Goal: Information Seeking & Learning: Learn about a topic

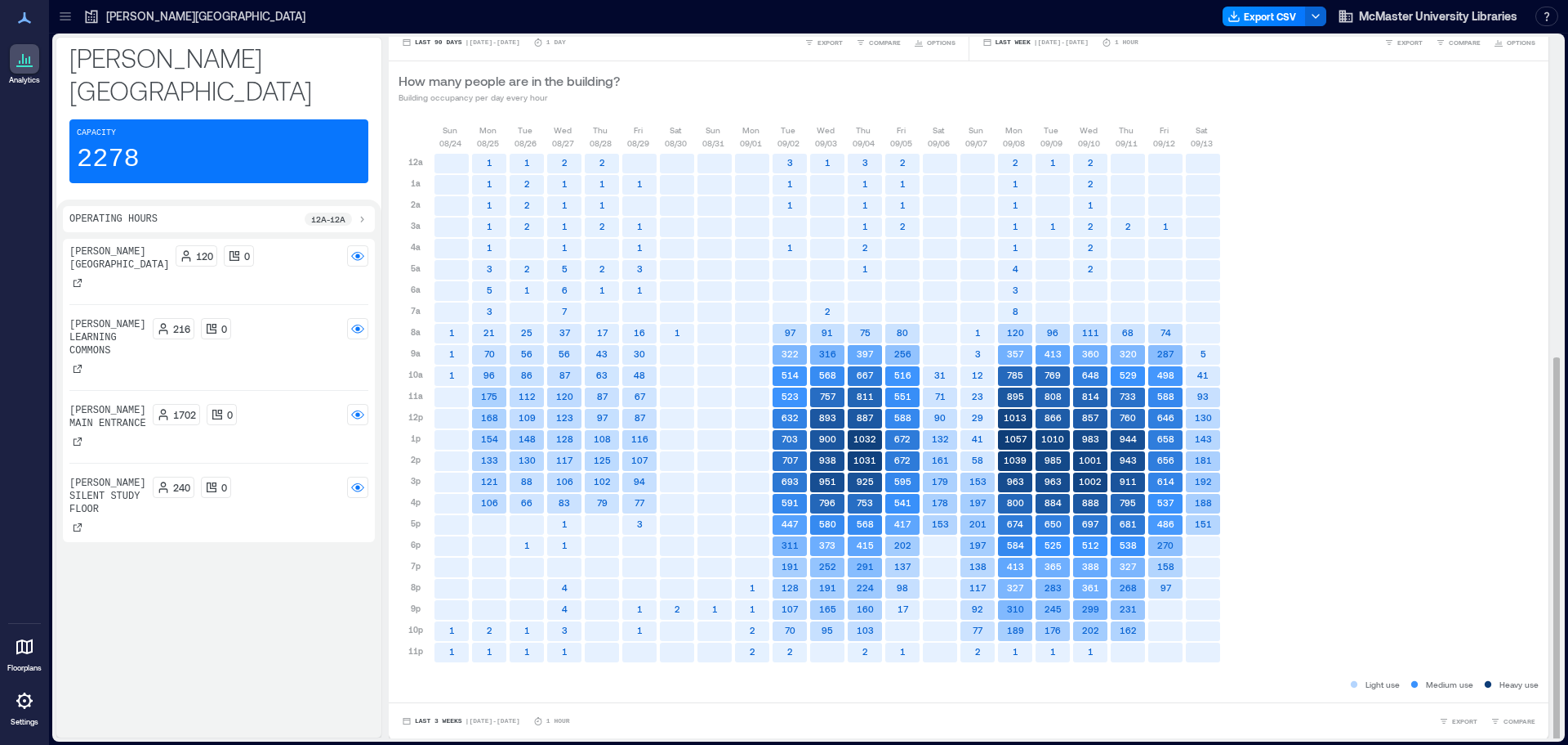
scroll to position [584, 0]
click at [513, 715] on button "Last 3 Weeks | [DATE] - [DATE]" at bounding box center [461, 720] width 125 height 16
click at [441, 626] on span "Last 7 Days" at bounding box center [440, 626] width 52 height 12
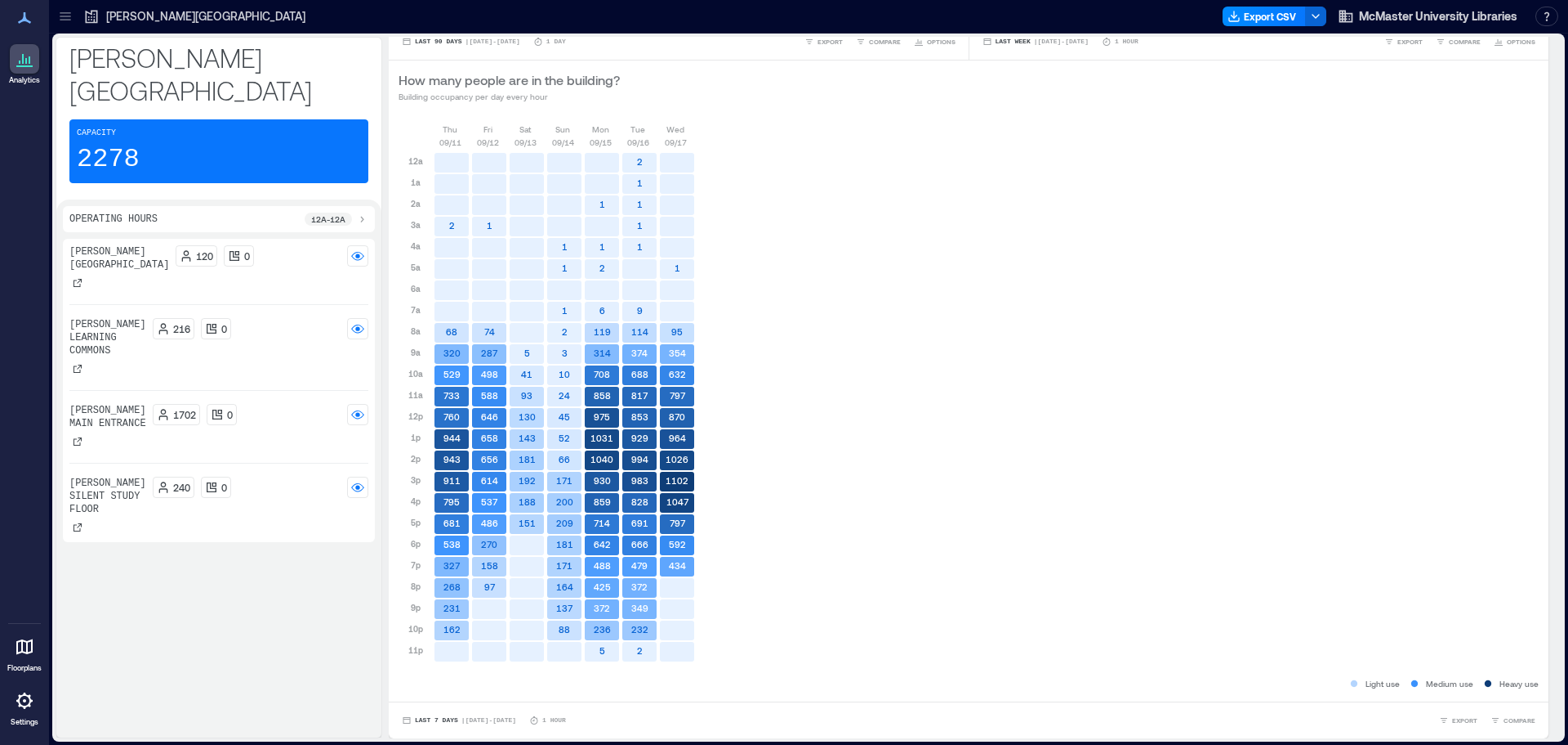
click at [15, 710] on div at bounding box center [24, 700] width 30 height 30
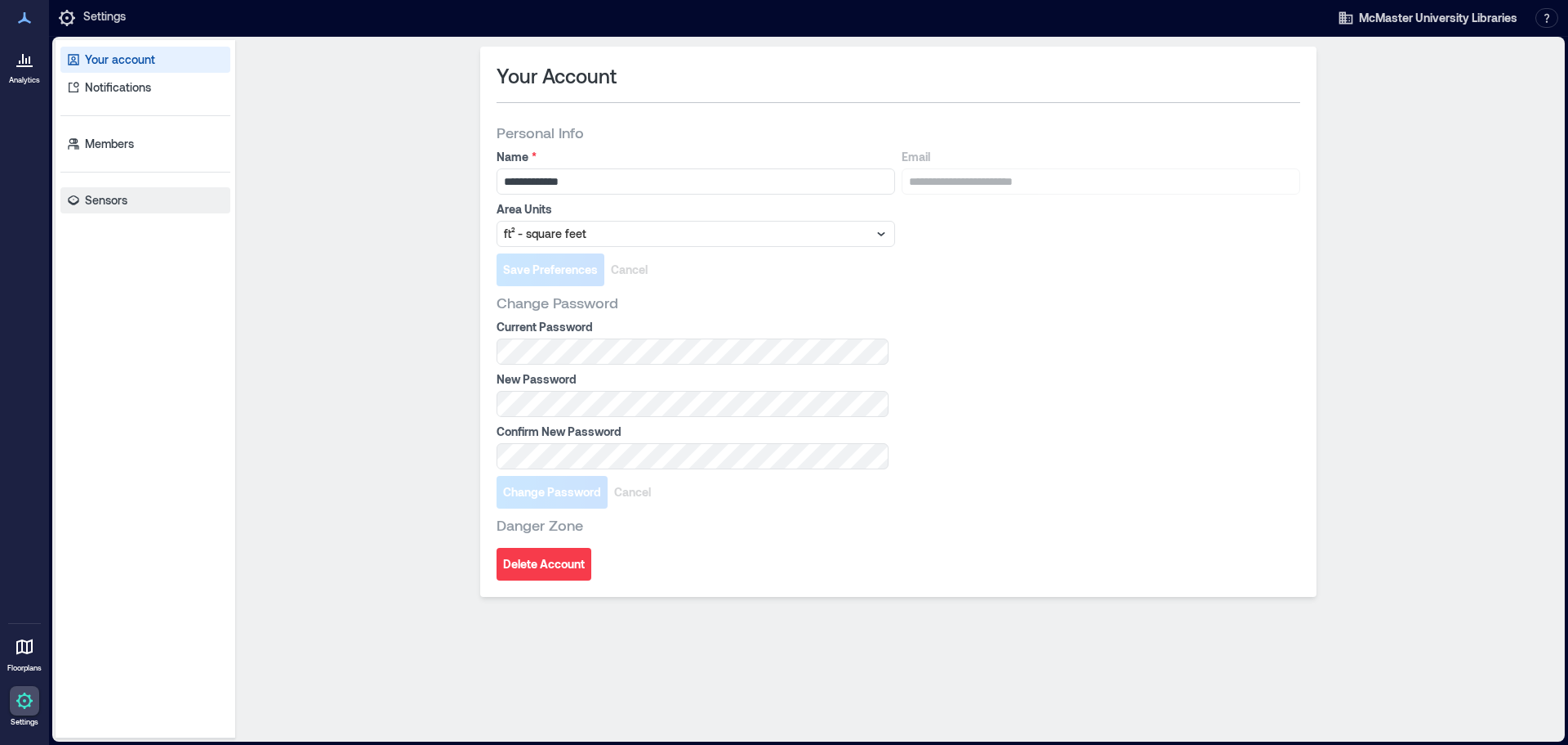
click at [106, 200] on p "Sensors" at bounding box center [106, 200] width 42 height 16
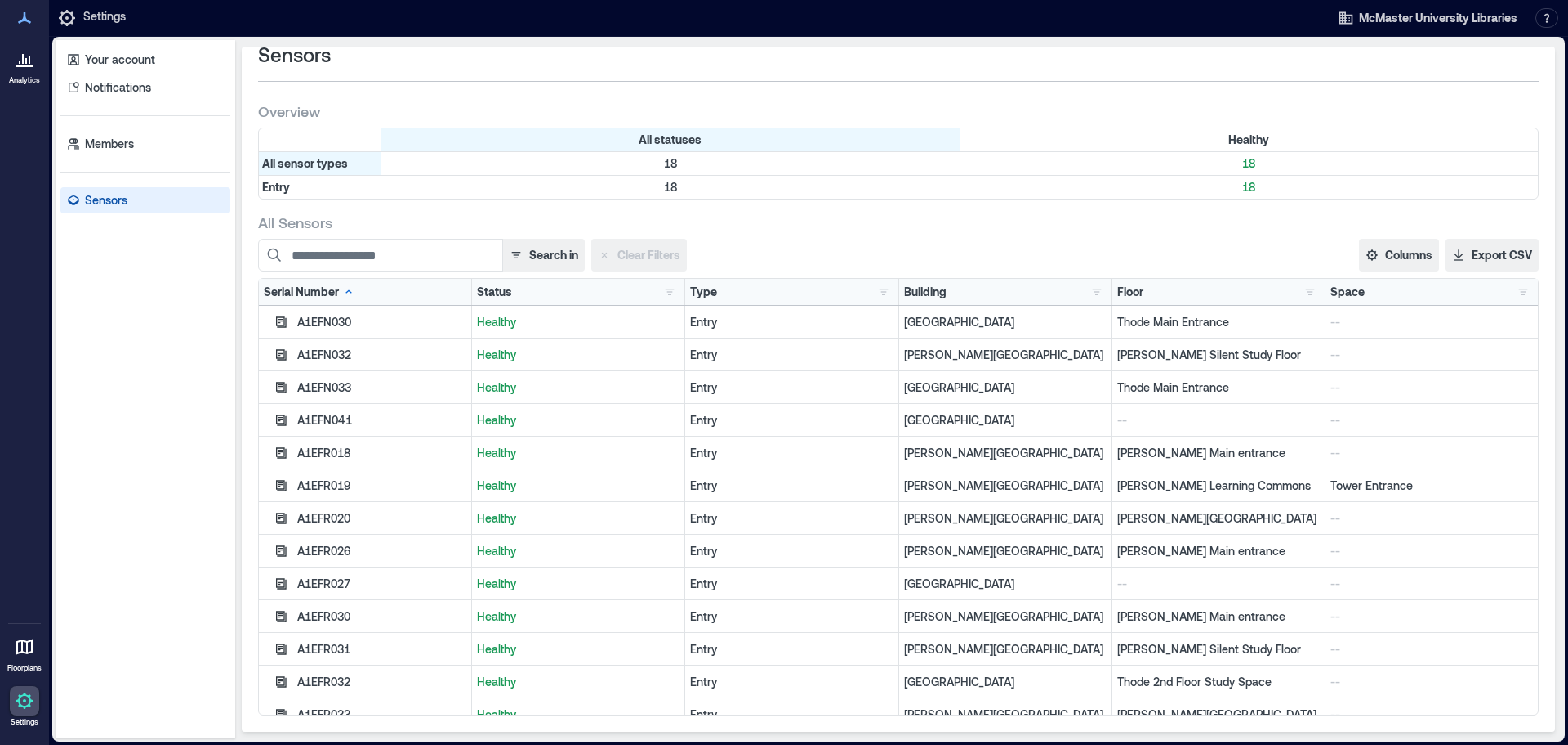
click at [33, 68] on div at bounding box center [24, 59] width 30 height 30
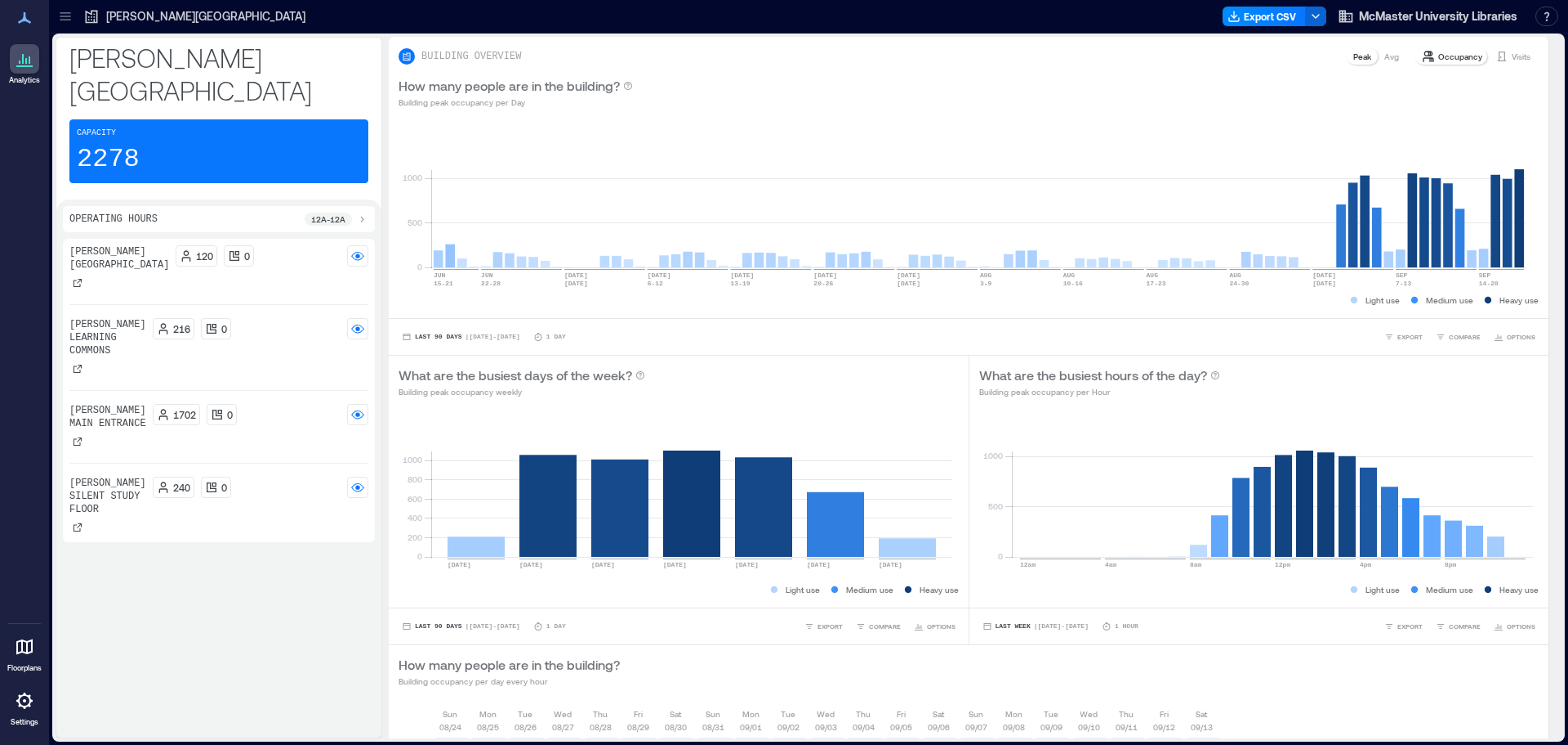
click at [67, 13] on icon at bounding box center [65, 13] width 11 height 2
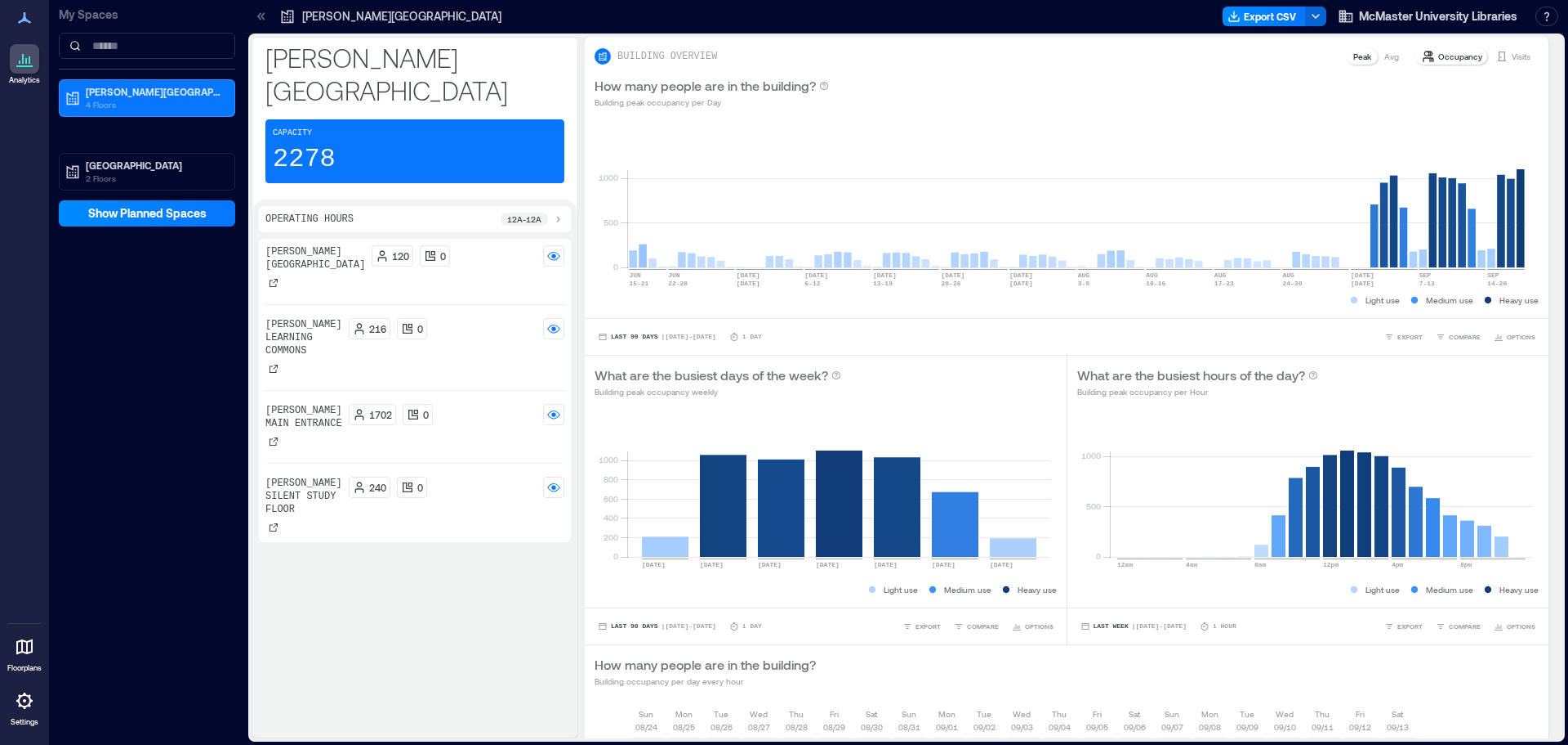
click at [312, 411] on div "[PERSON_NAME] Main entrance" at bounding box center [304, 426] width 77 height 45
click at [262, 17] on icon at bounding box center [263, 16] width 4 height 8
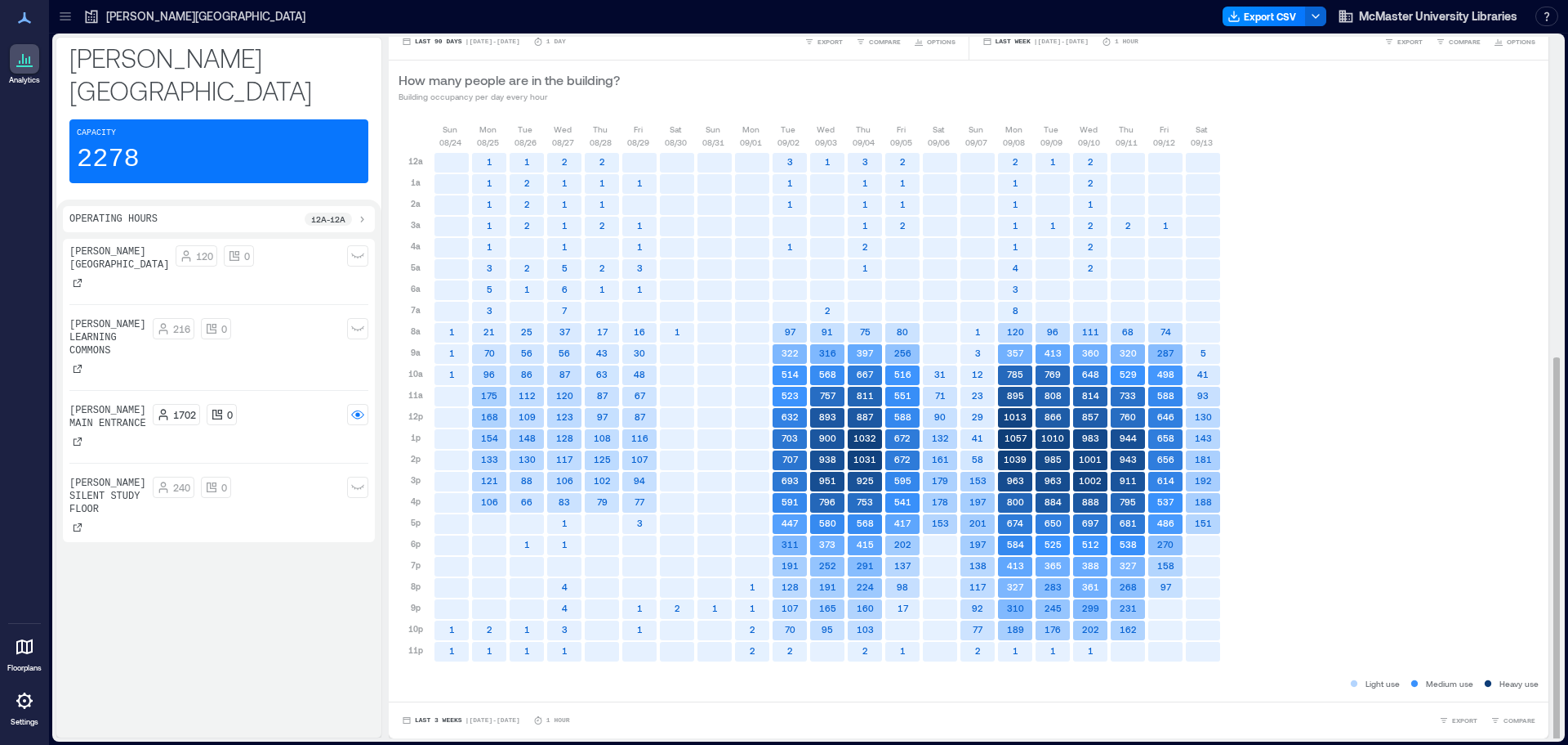
scroll to position [2, 0]
click at [479, 712] on button "Last 3 Weeks | [DATE] - [DATE]" at bounding box center [461, 718] width 125 height 16
click at [446, 617] on button "Last 7 Days" at bounding box center [440, 625] width 59 height 19
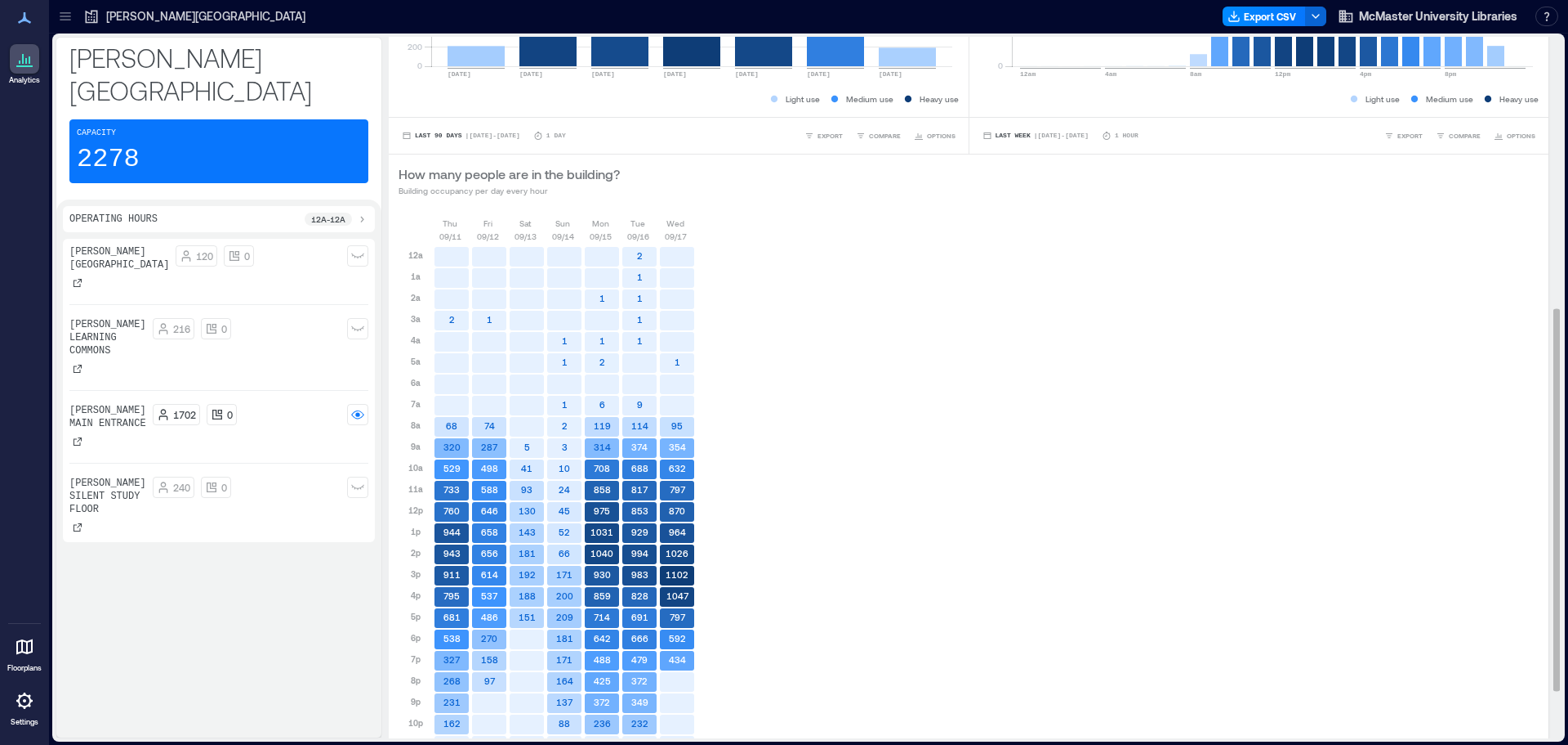
scroll to position [572, 0]
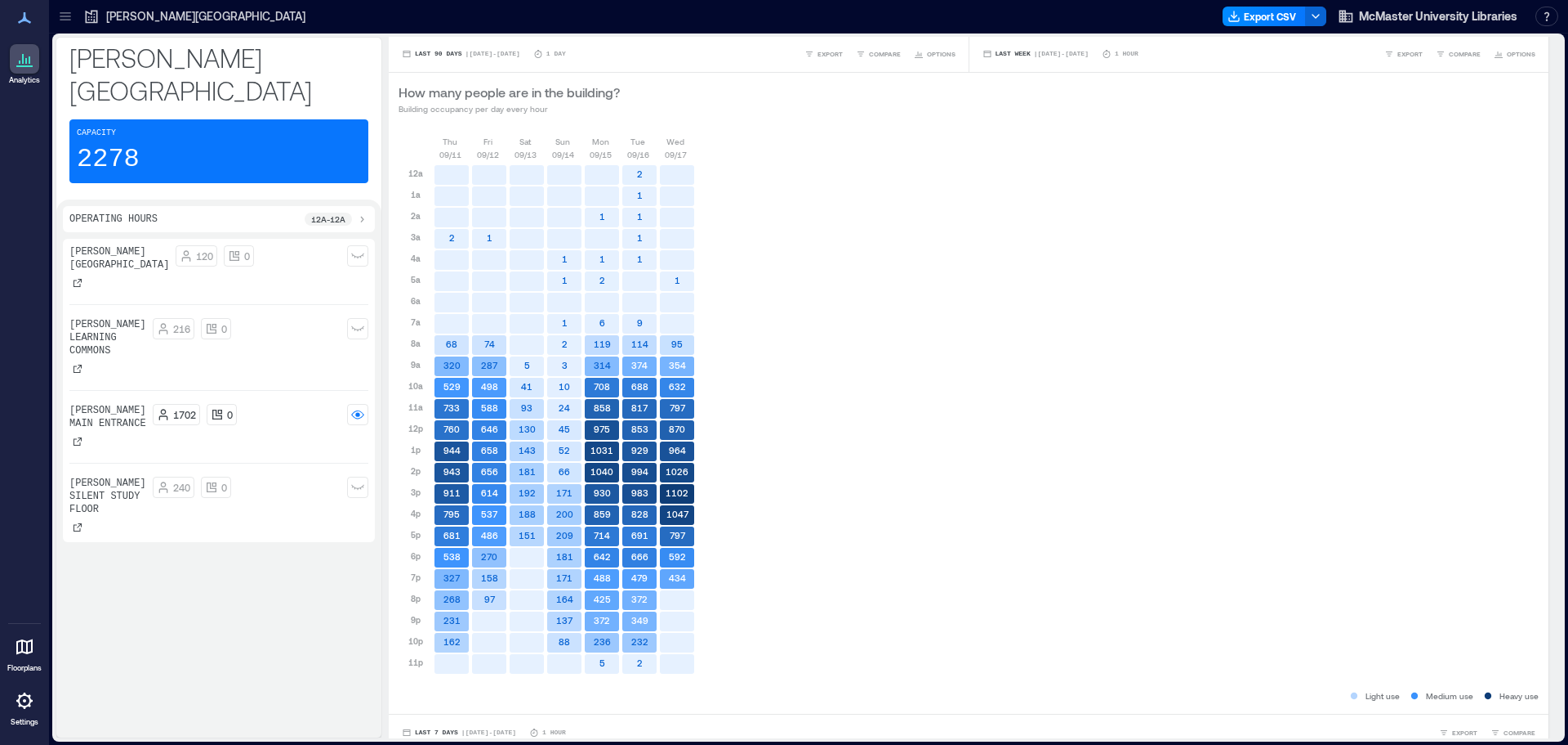
click at [26, 55] on icon at bounding box center [24, 59] width 19 height 19
click at [26, 18] on icon at bounding box center [24, 17] width 19 height 19
click at [74, 8] on div at bounding box center [65, 15] width 26 height 26
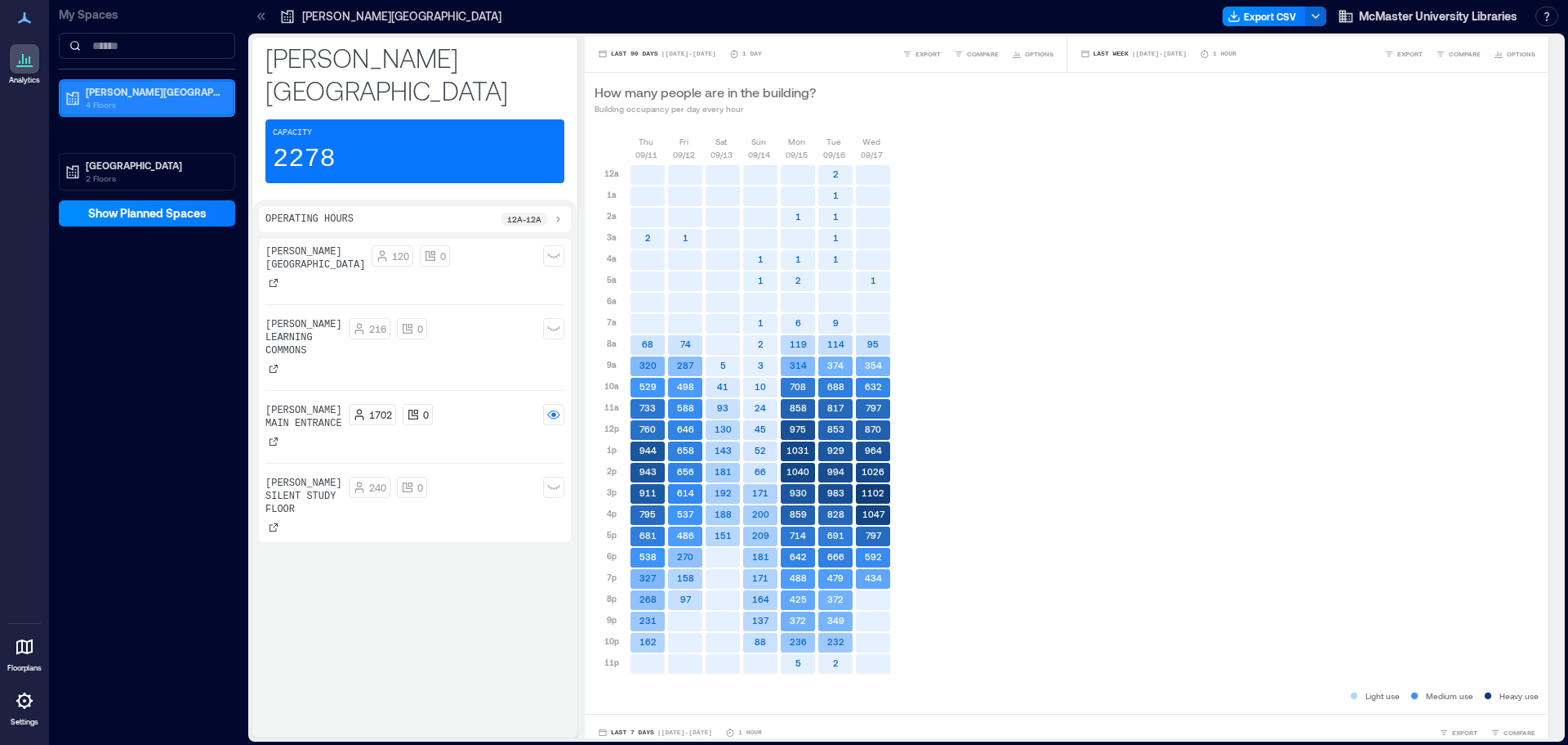
click at [139, 92] on p "[PERSON_NAME][GEOGRAPHIC_DATA]" at bounding box center [154, 92] width 137 height 13
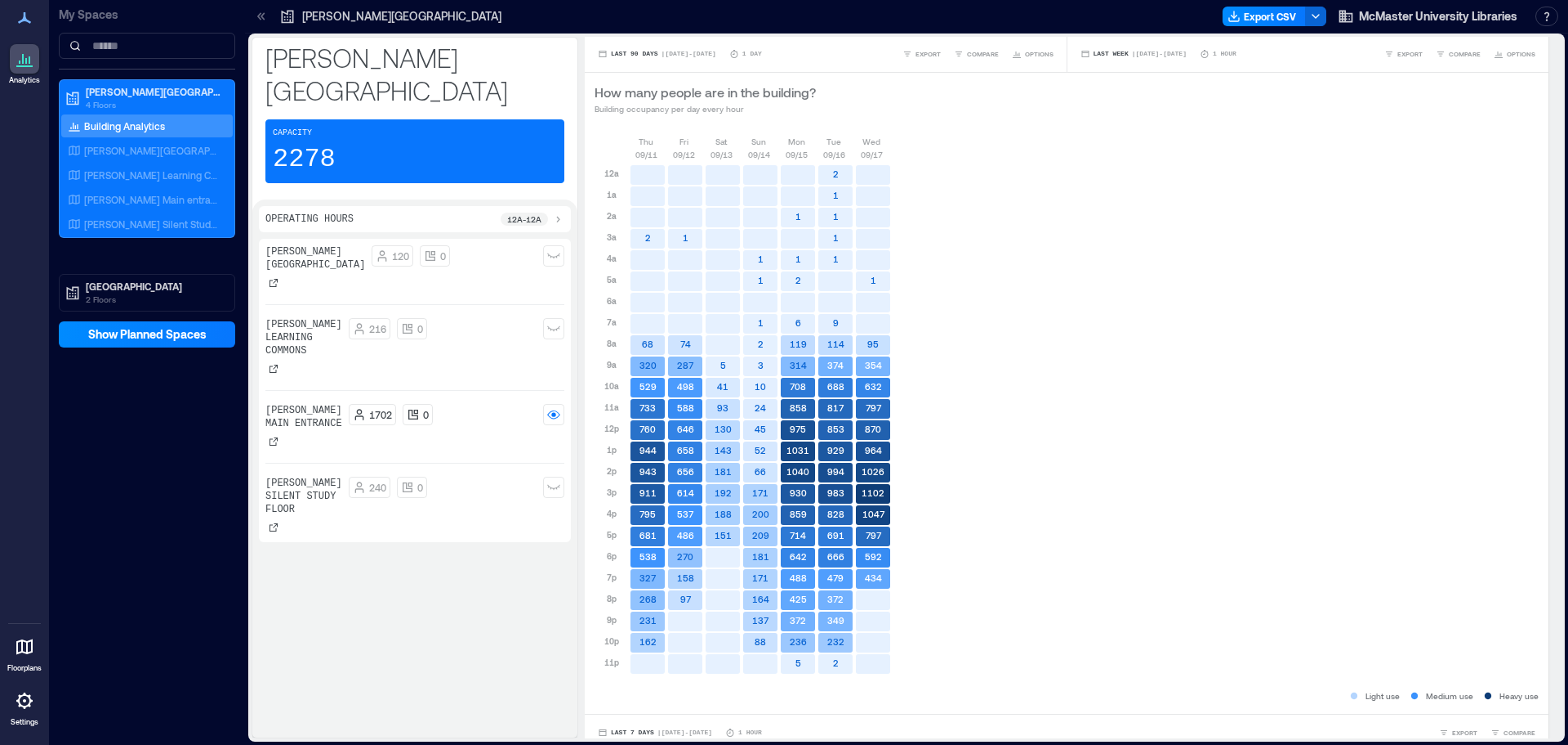
click at [138, 128] on p "Building Analytics" at bounding box center [124, 126] width 81 height 13
click at [148, 96] on p "[PERSON_NAME][GEOGRAPHIC_DATA]" at bounding box center [154, 92] width 137 height 13
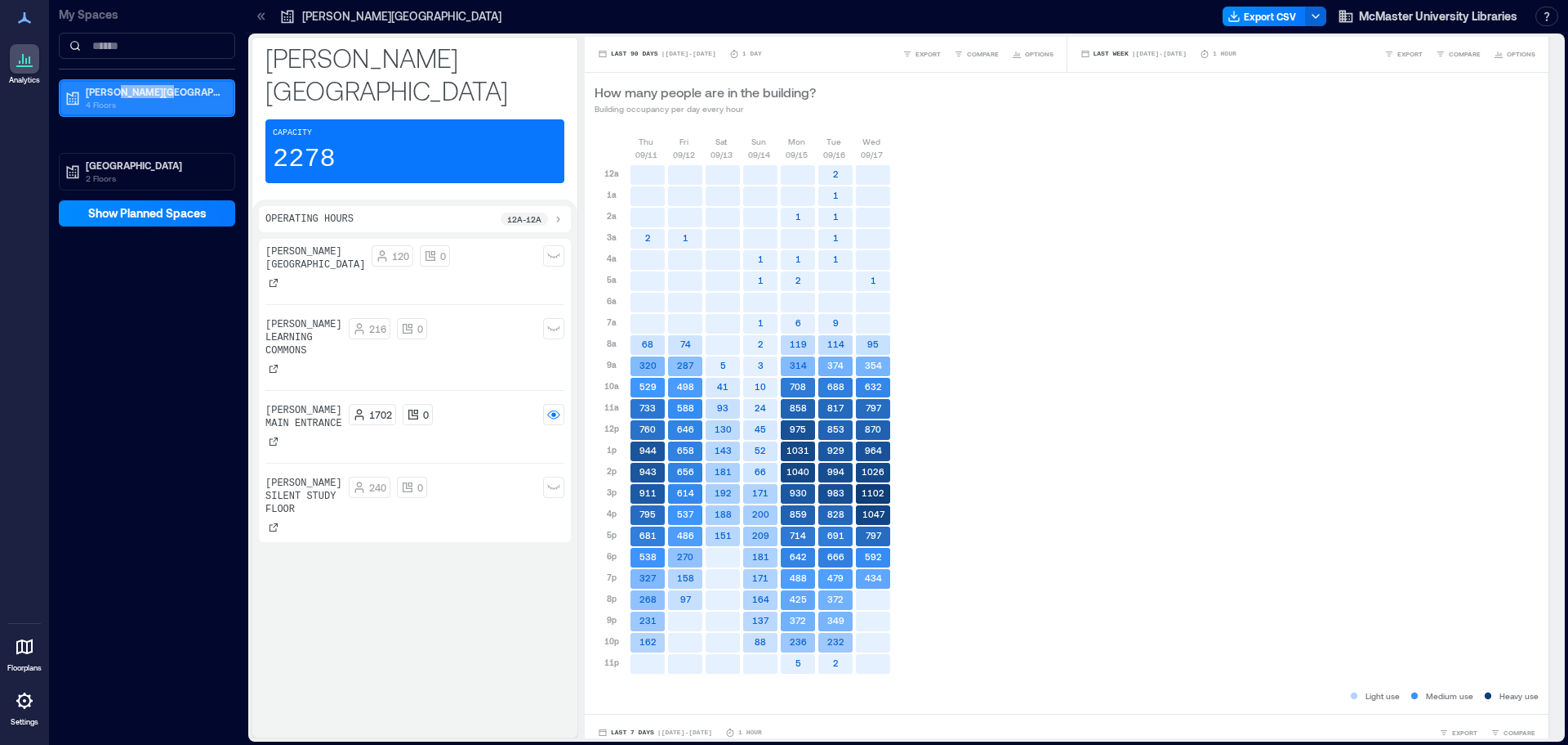
click at [148, 96] on p "[PERSON_NAME][GEOGRAPHIC_DATA]" at bounding box center [154, 92] width 137 height 13
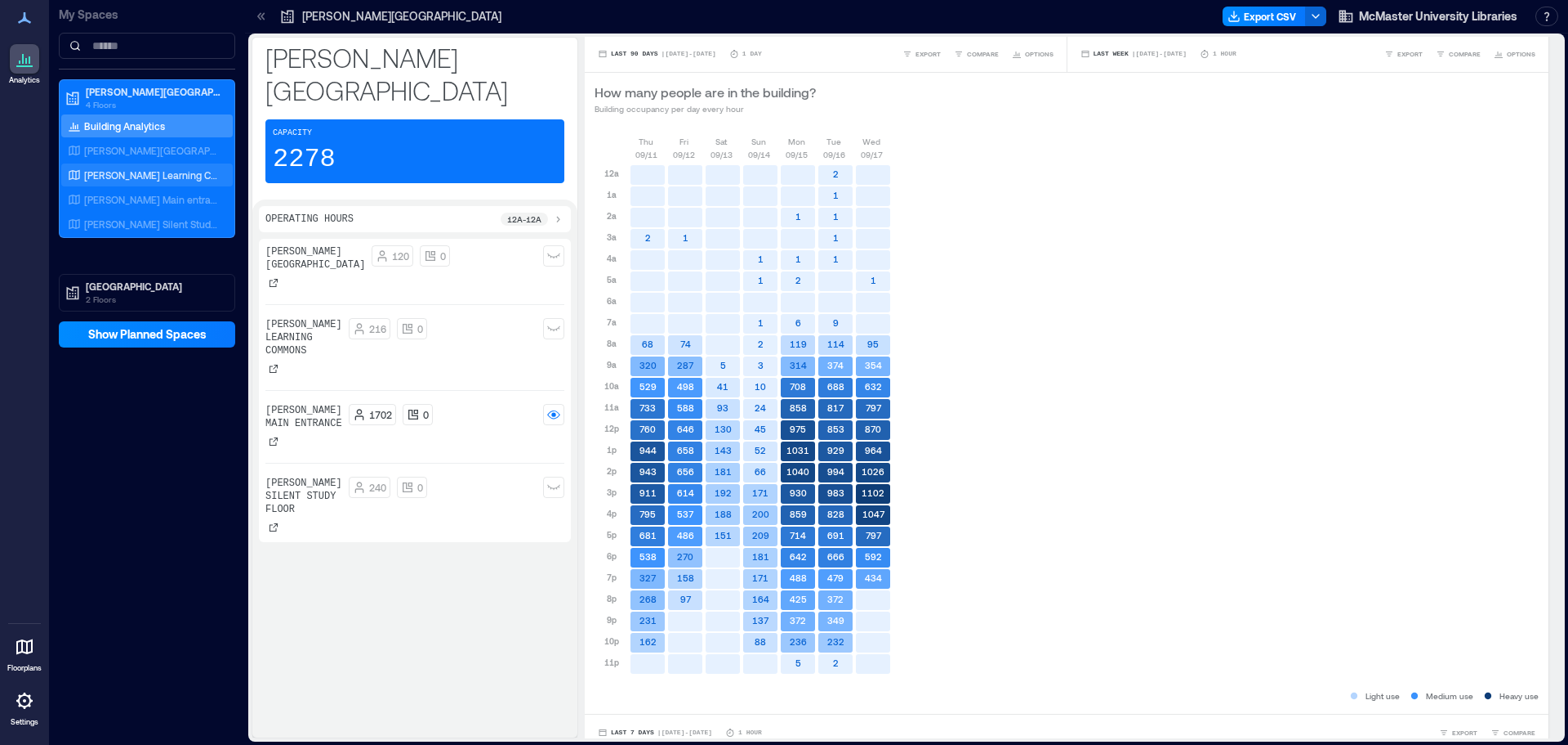
click at [123, 174] on p "[PERSON_NAME] Learning Commons" at bounding box center [151, 175] width 136 height 13
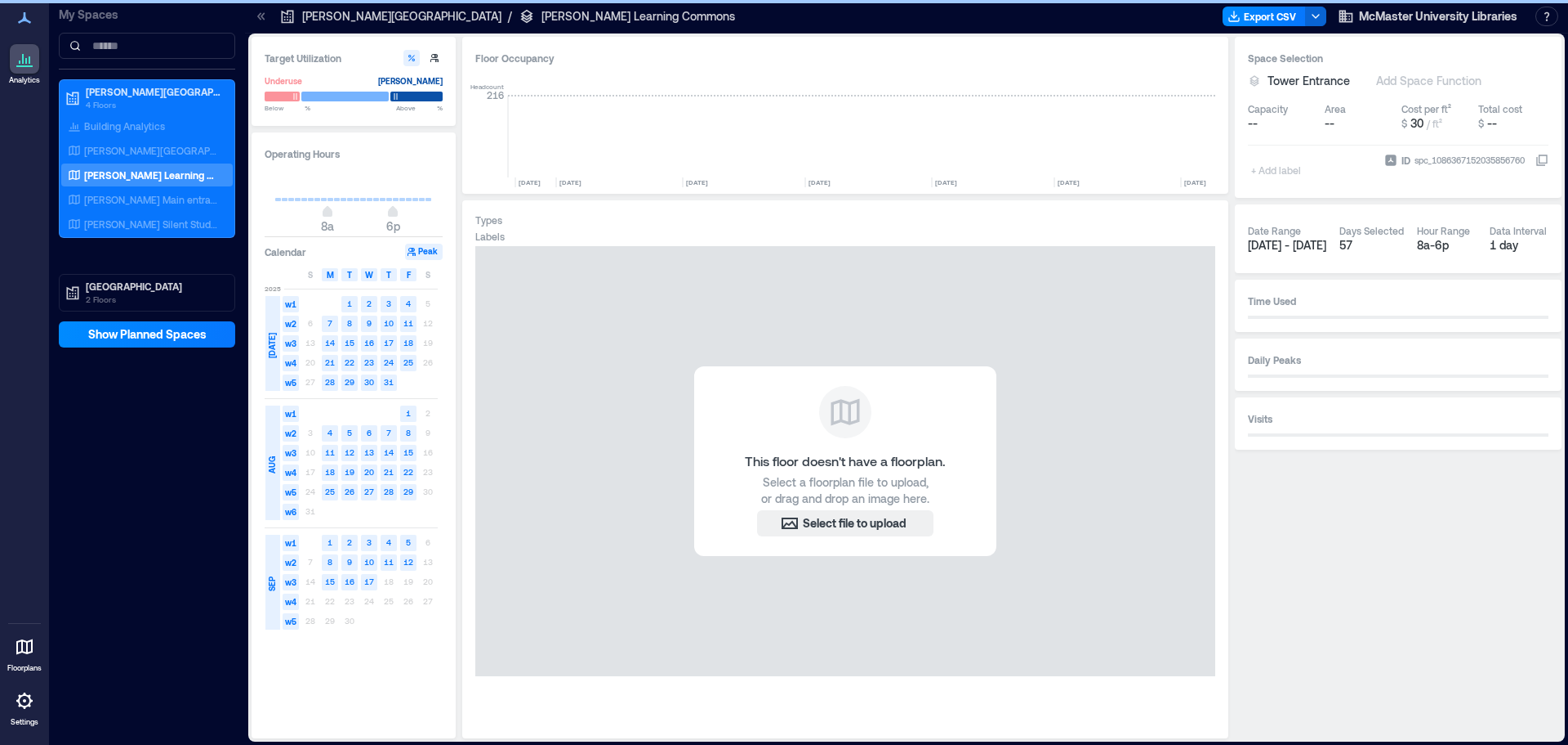
scroll to position [0, 3150]
click at [541, 17] on p "[PERSON_NAME] Learning Commons" at bounding box center [638, 15] width 194 height 16
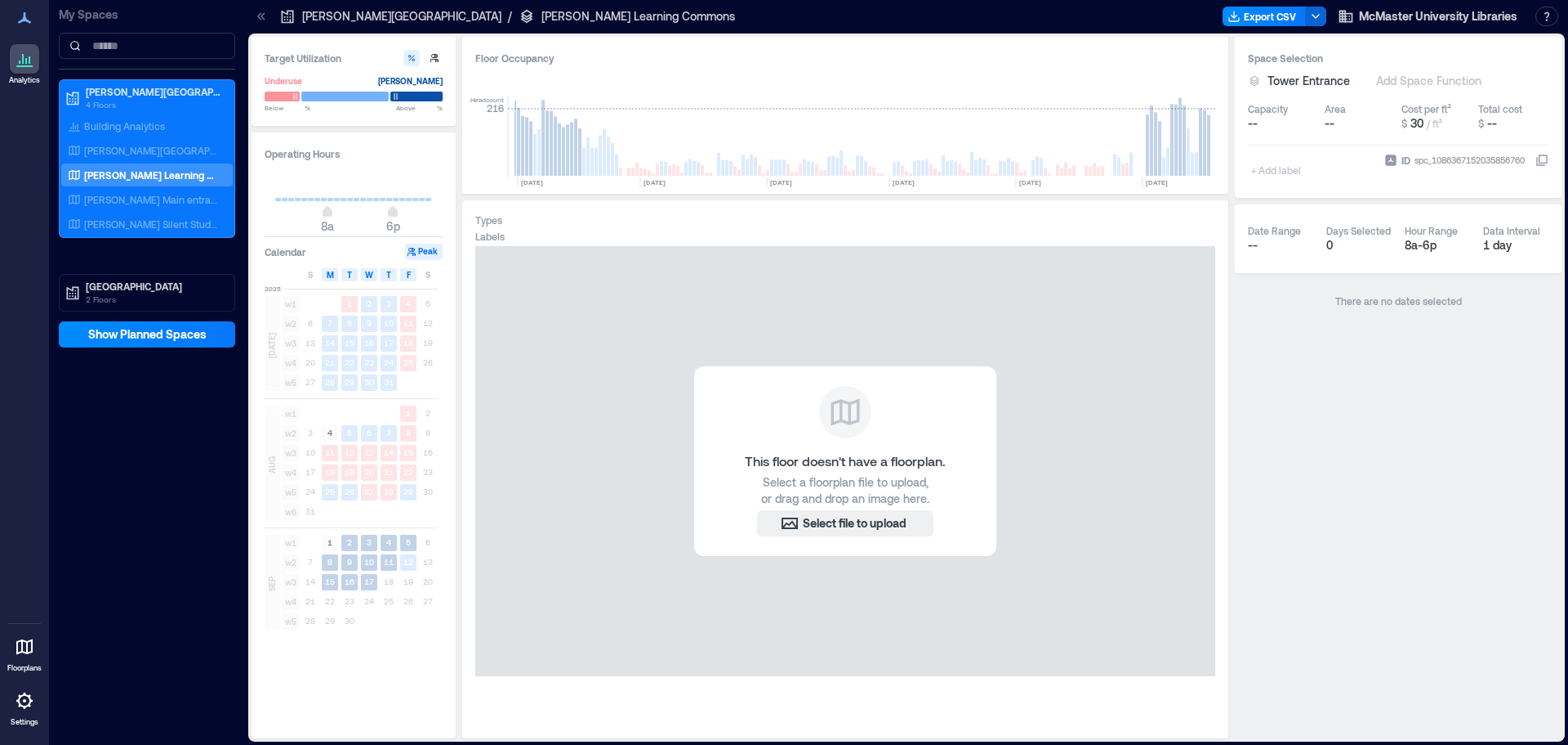
click at [23, 652] on icon at bounding box center [24, 647] width 16 height 15
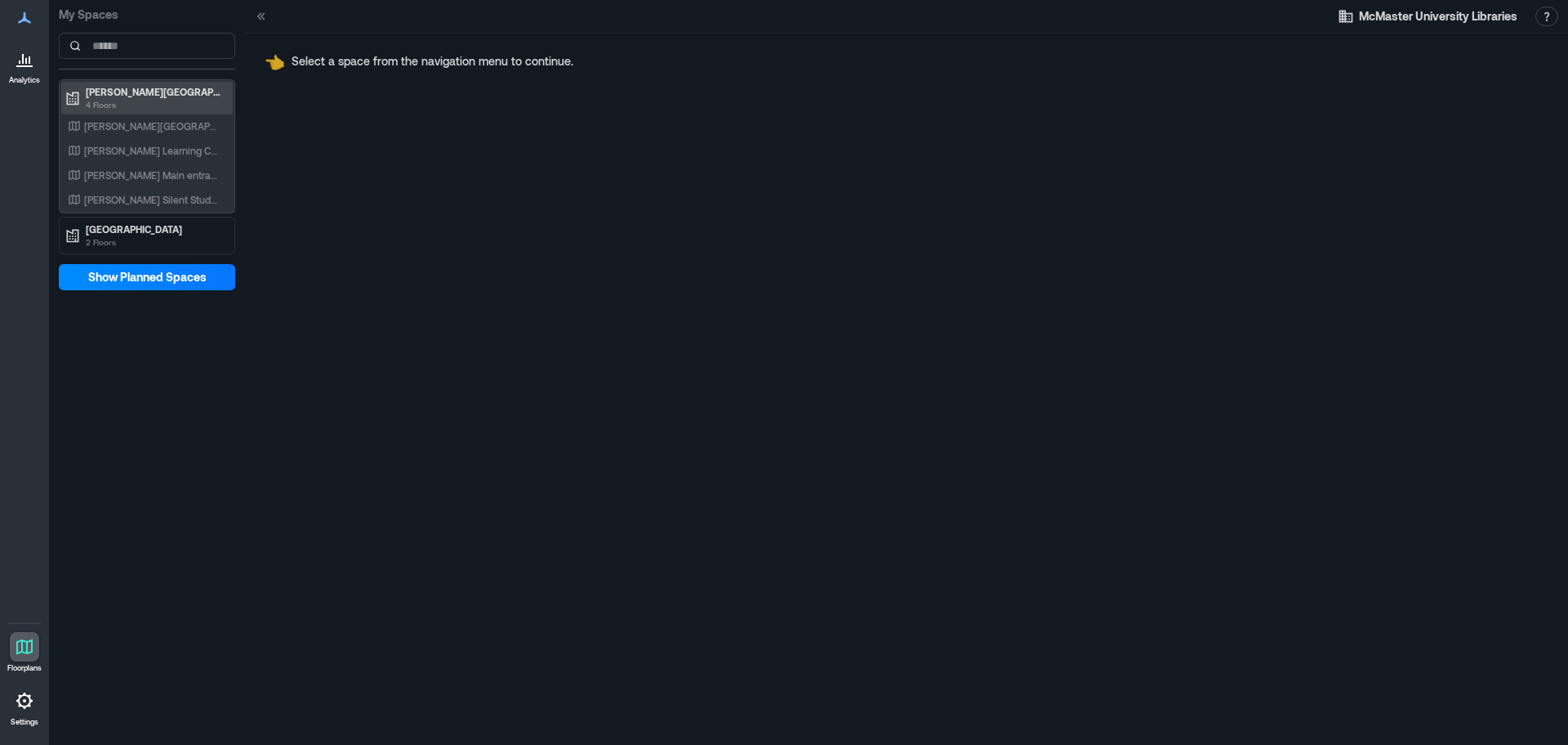
click at [155, 99] on p "4 Floors" at bounding box center [154, 105] width 137 height 13
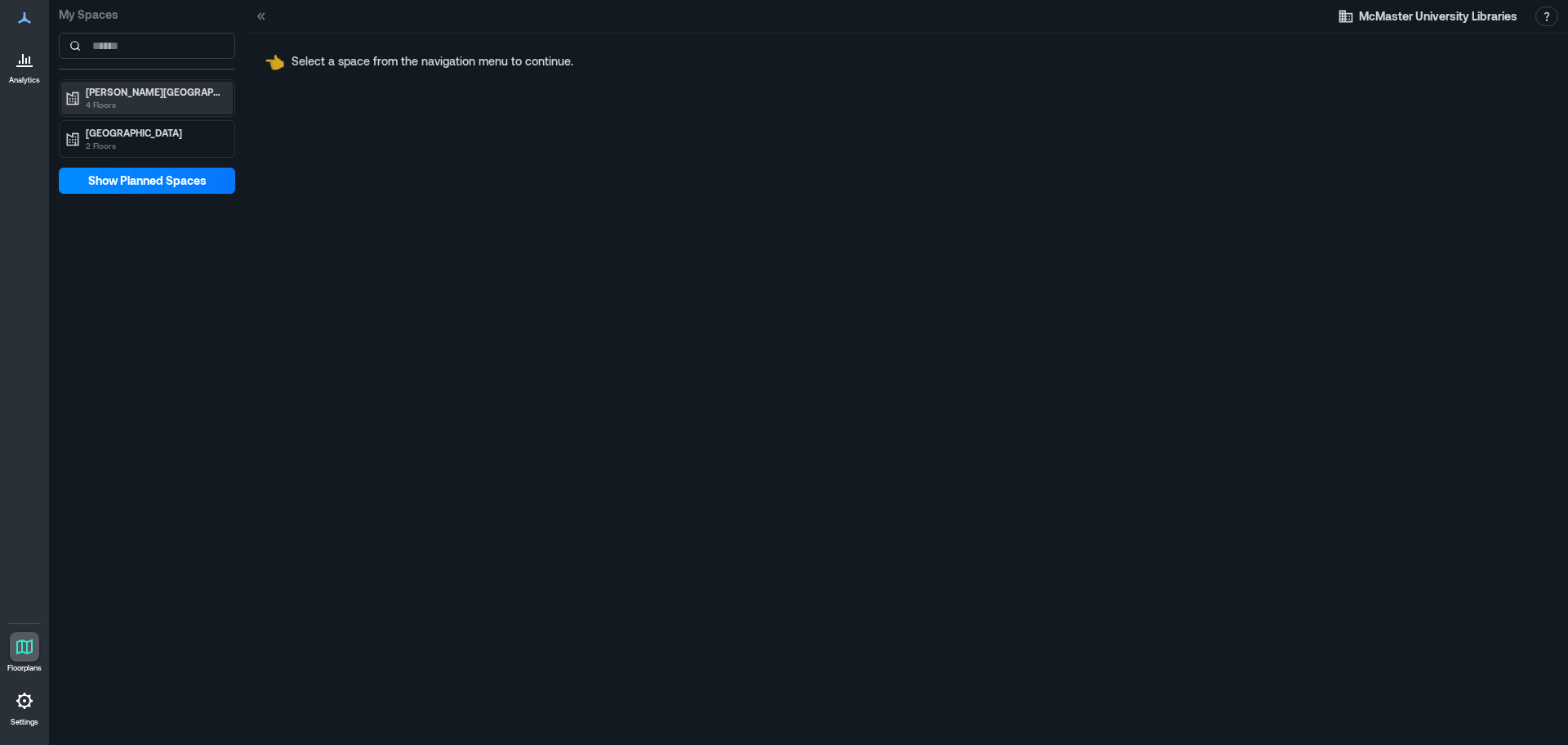
click at [155, 99] on p "4 Floors" at bounding box center [154, 105] width 137 height 13
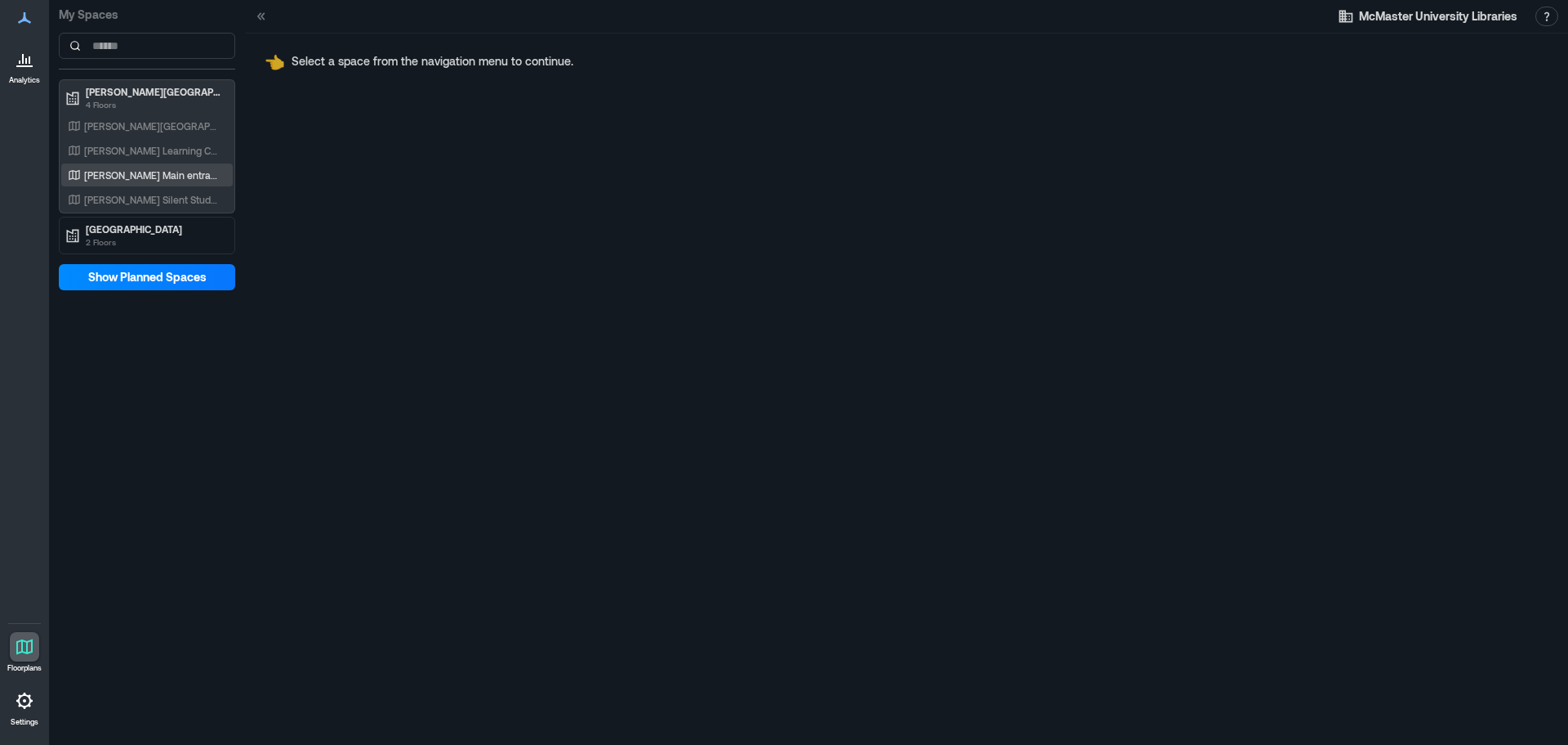
click at [151, 174] on p "[PERSON_NAME] Main entrance" at bounding box center [151, 175] width 136 height 13
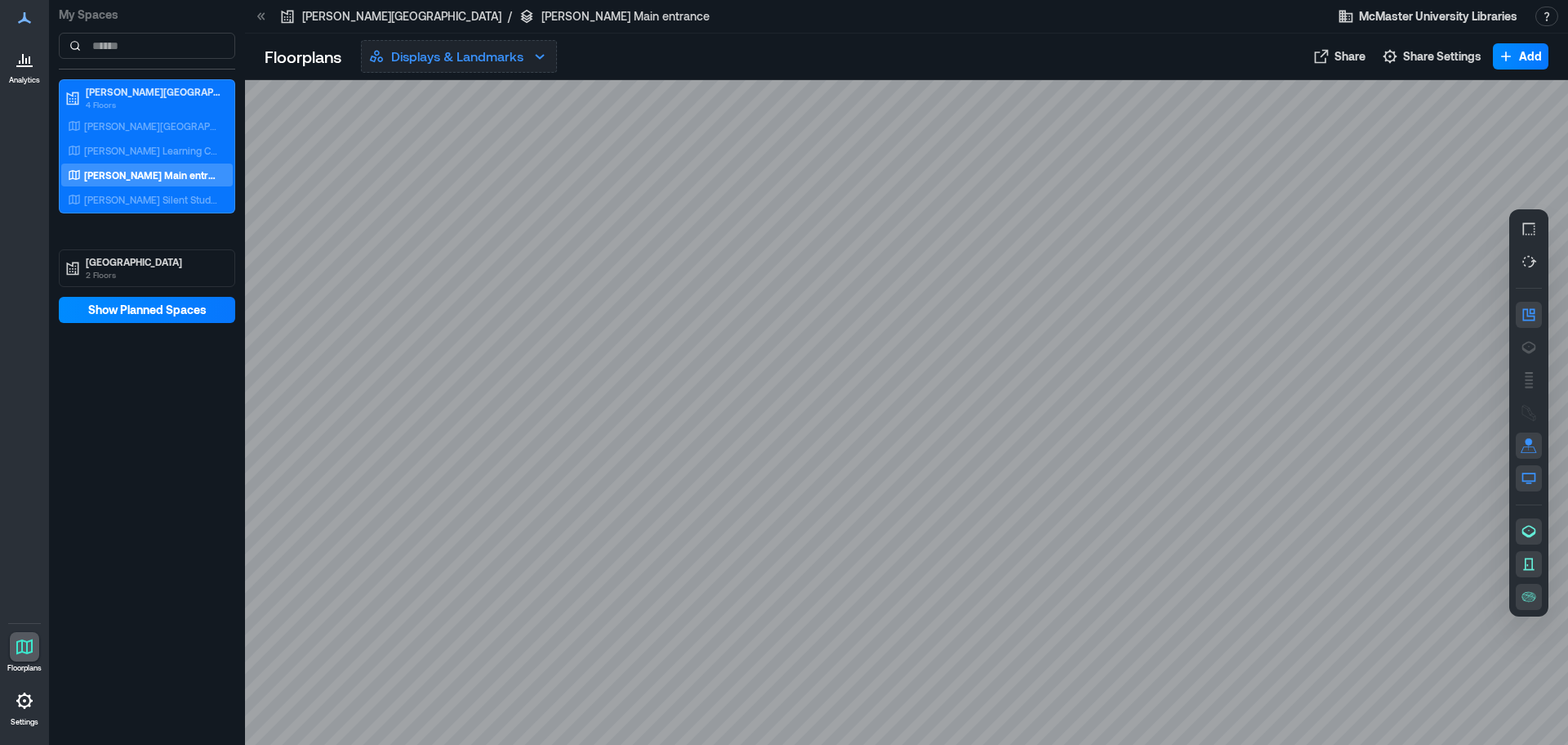
click at [522, 45] on button "Displays & Landmarks" at bounding box center [459, 57] width 196 height 33
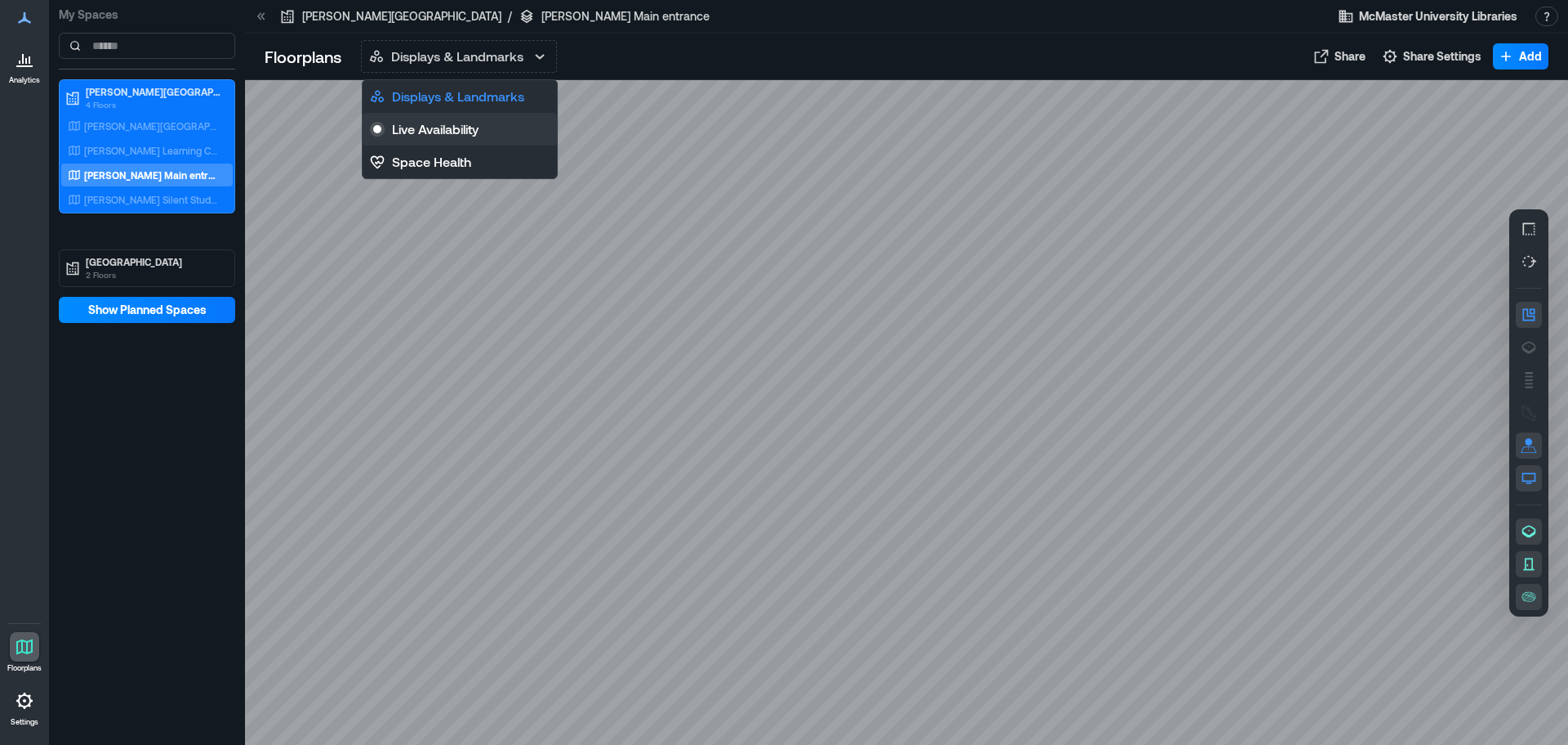
click at [465, 128] on p "Live Availability" at bounding box center [435, 129] width 87 height 19
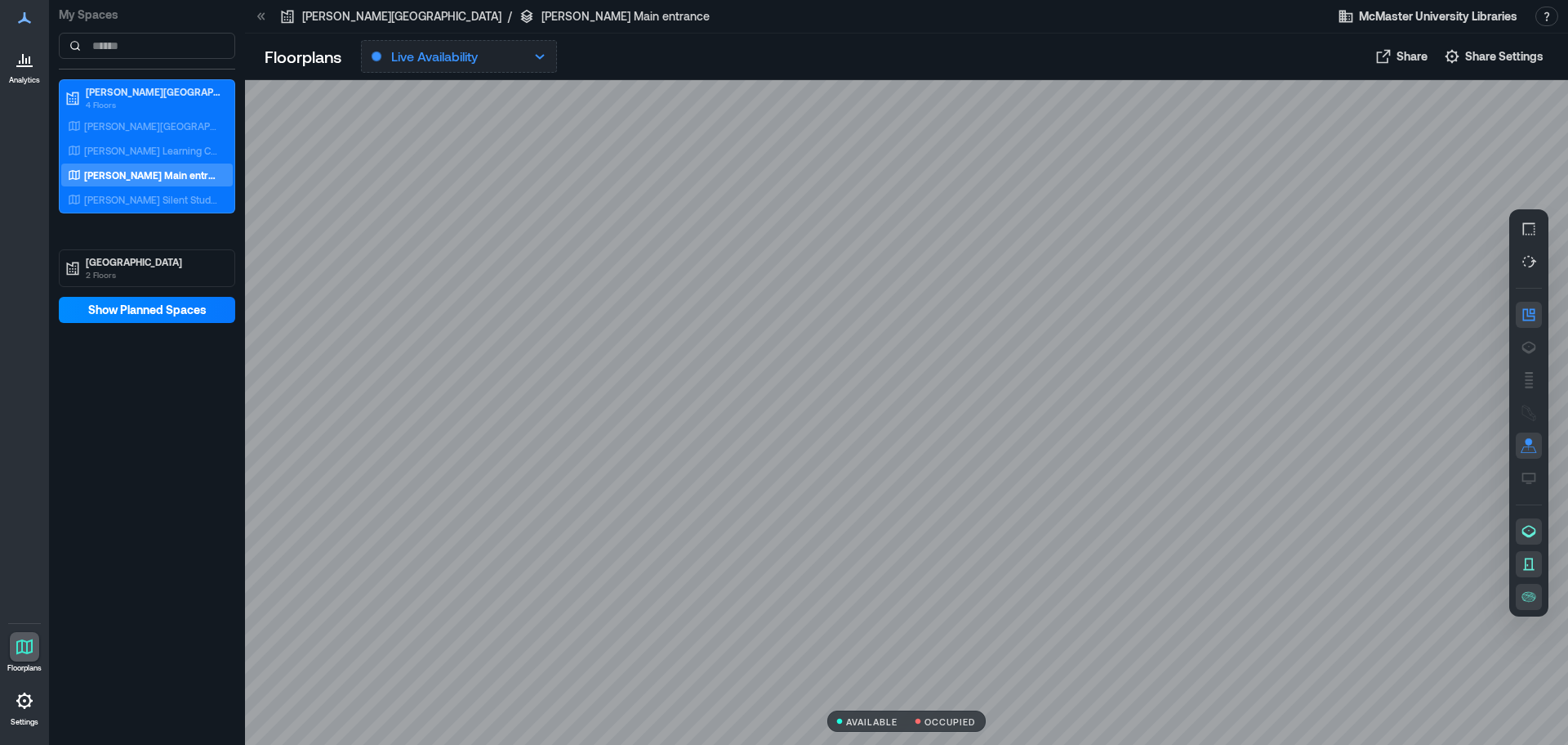
click at [491, 57] on button "Live Availability" at bounding box center [459, 57] width 196 height 33
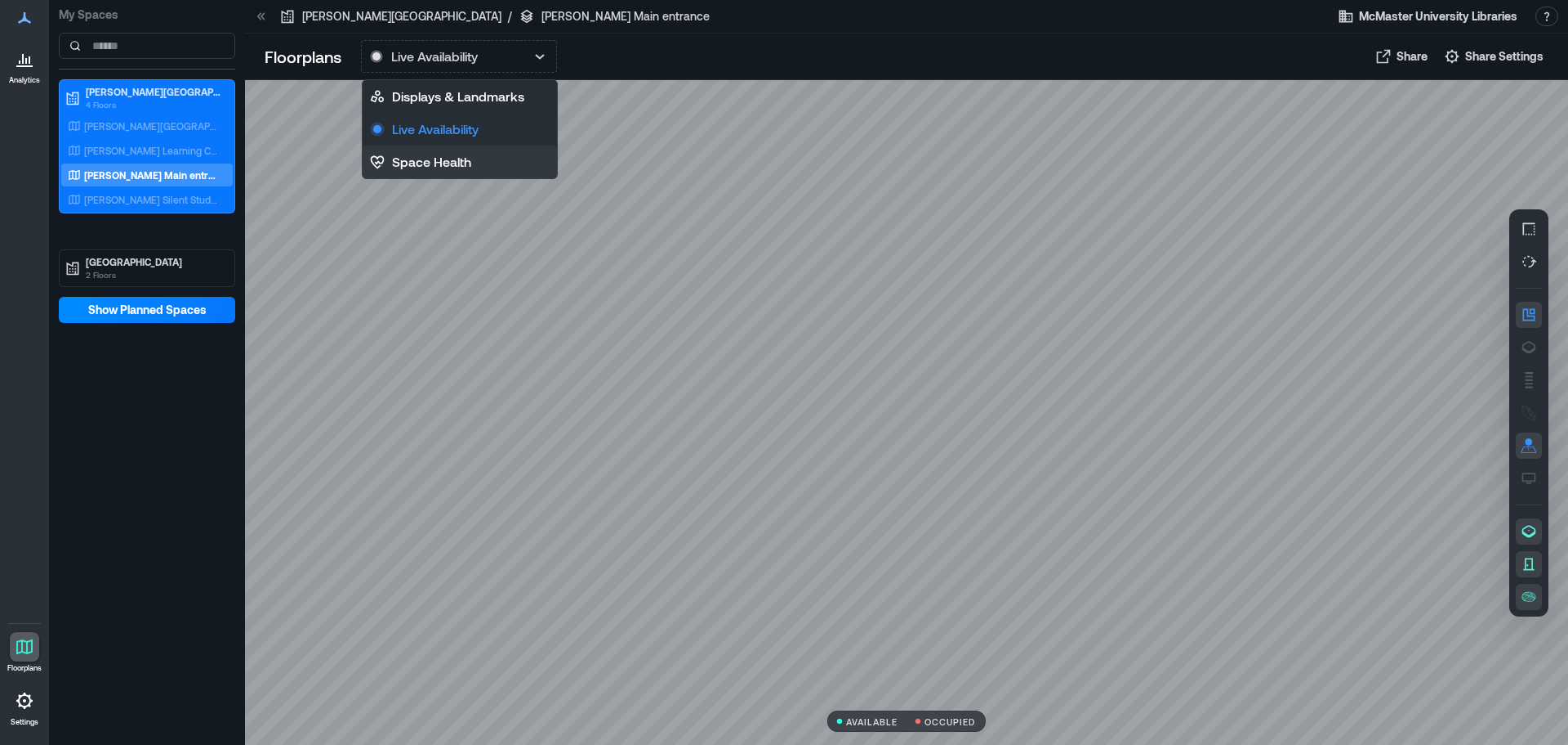
click at [470, 158] on p "Space Health" at bounding box center [431, 162] width 79 height 19
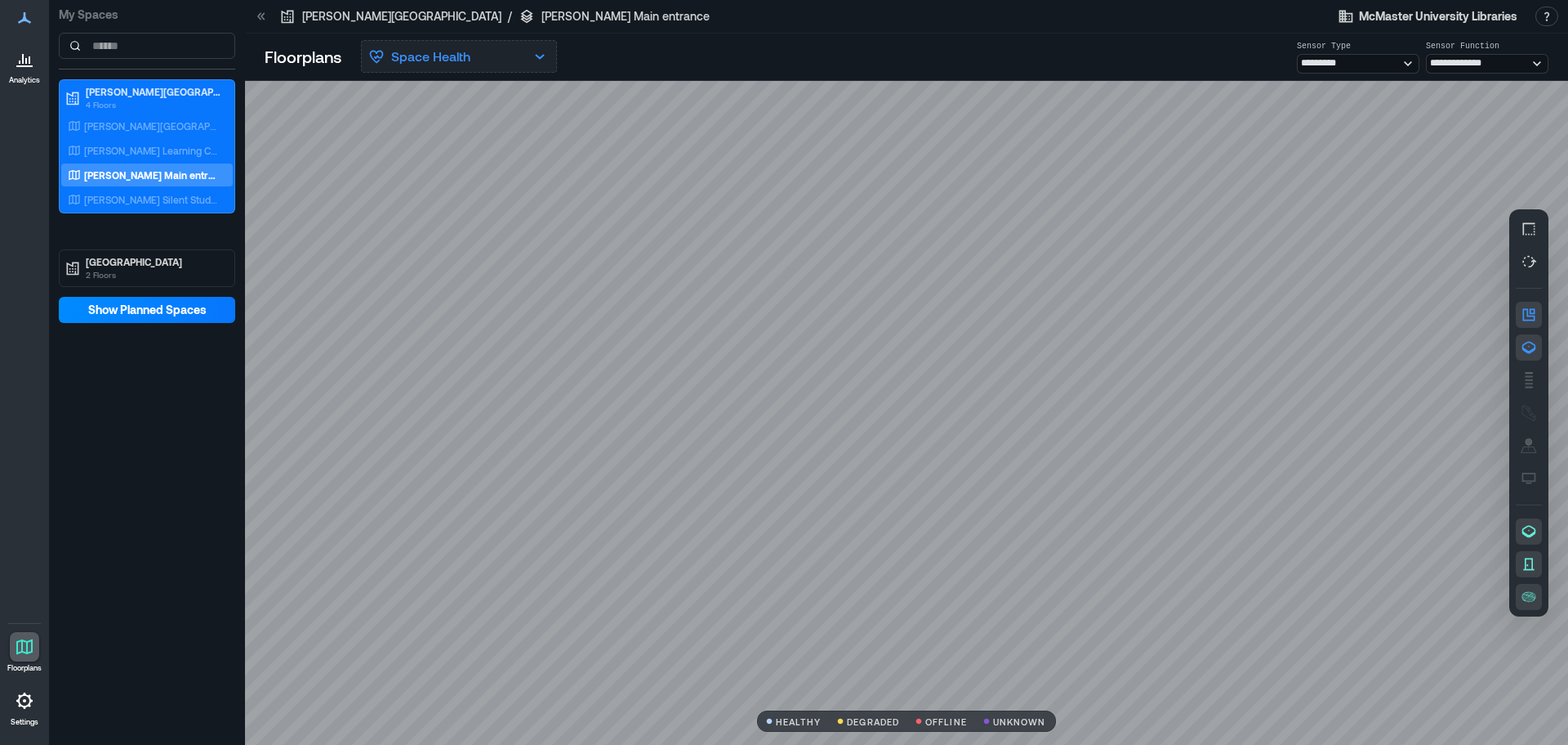
click at [470, 56] on p "Space Health" at bounding box center [431, 56] width 79 height 19
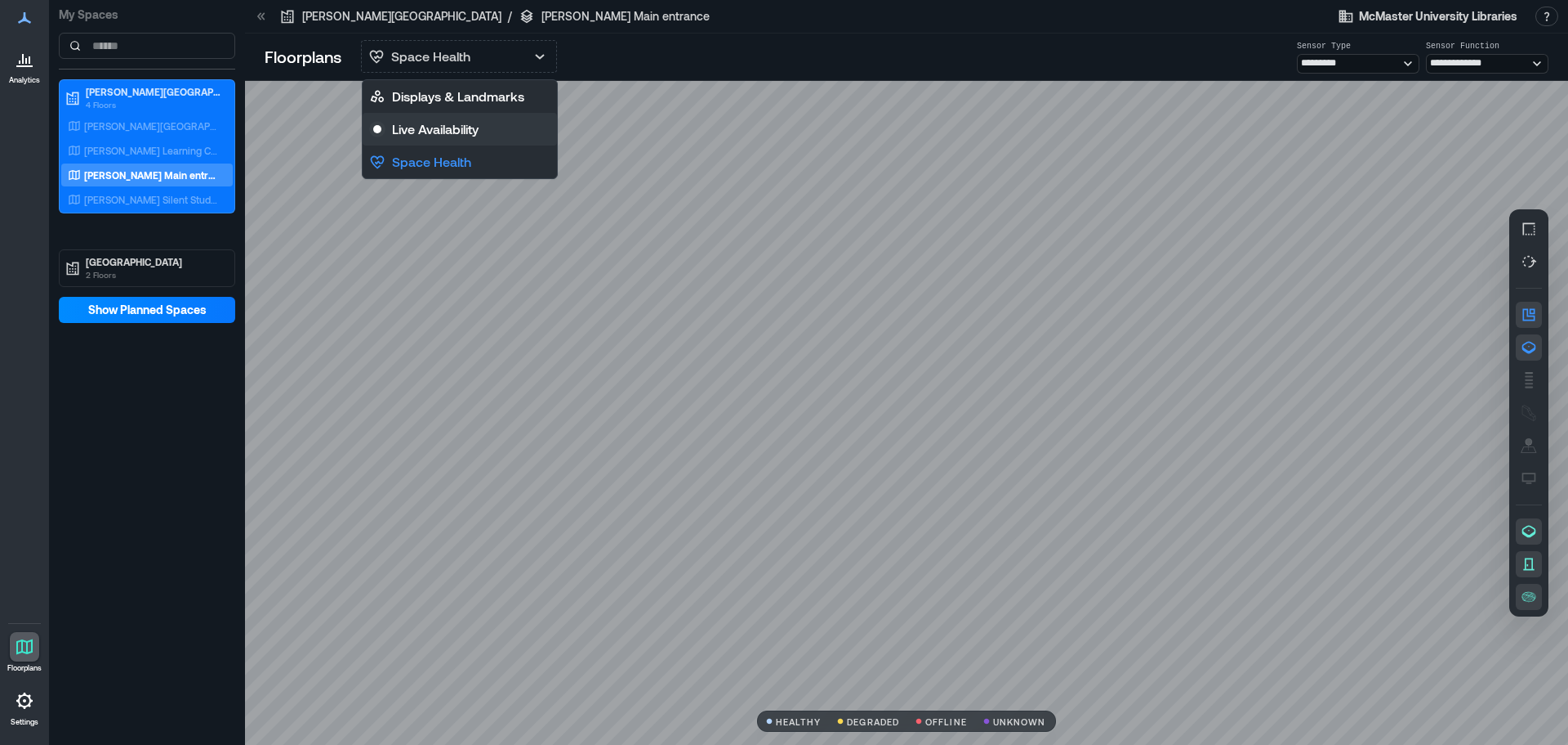
click at [467, 120] on p "Live Availability" at bounding box center [435, 129] width 87 height 19
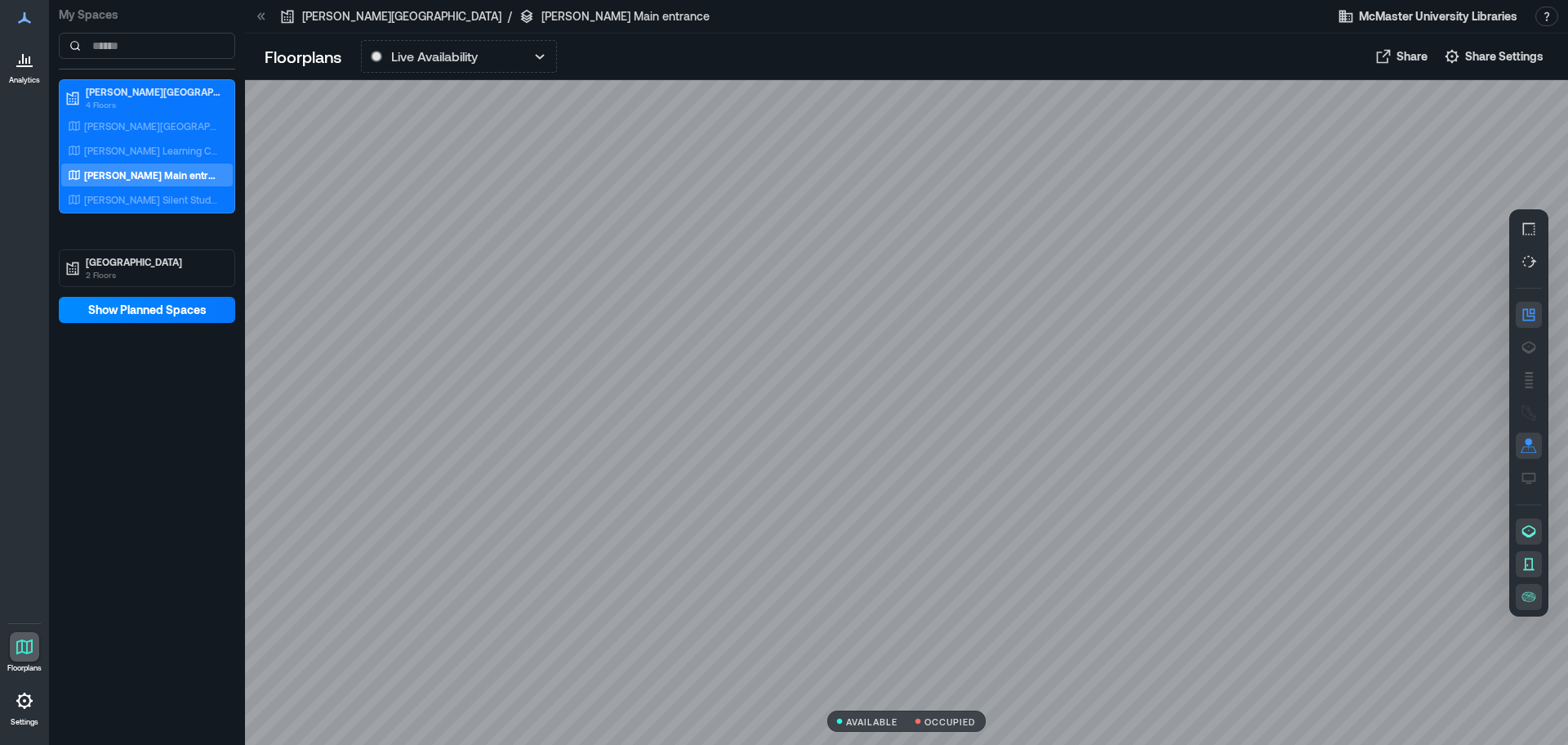
drag, startPoint x: 379, startPoint y: 15, endPoint x: 562, endPoint y: 17, distance: 183.0
click at [379, 15] on p "[PERSON_NAME][GEOGRAPHIC_DATA]" at bounding box center [402, 15] width 199 height 16
click at [1472, 19] on span "McMaster University Libraries" at bounding box center [1438, 15] width 159 height 16
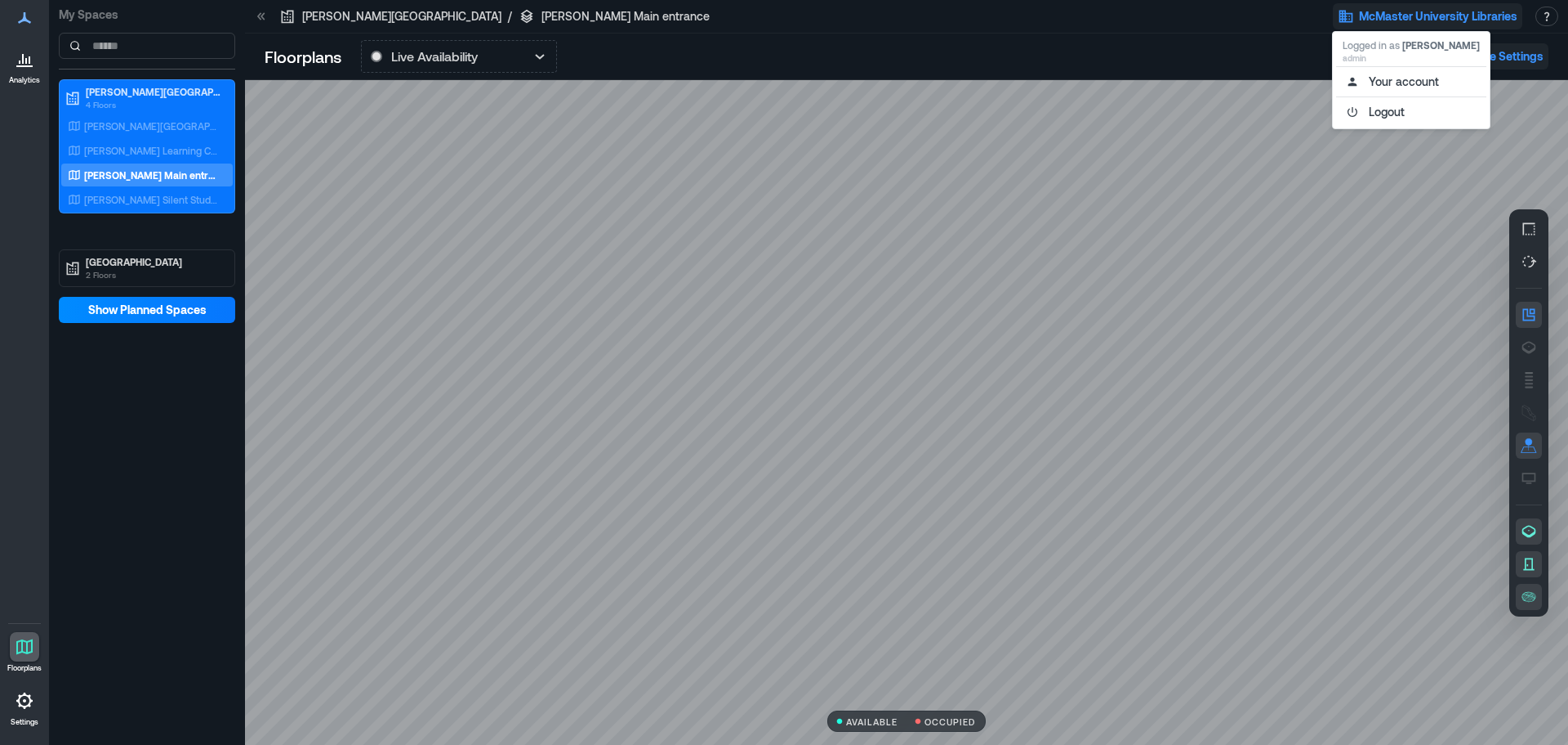
click at [1513, 59] on span "Share Settings" at bounding box center [1503, 56] width 78 height 16
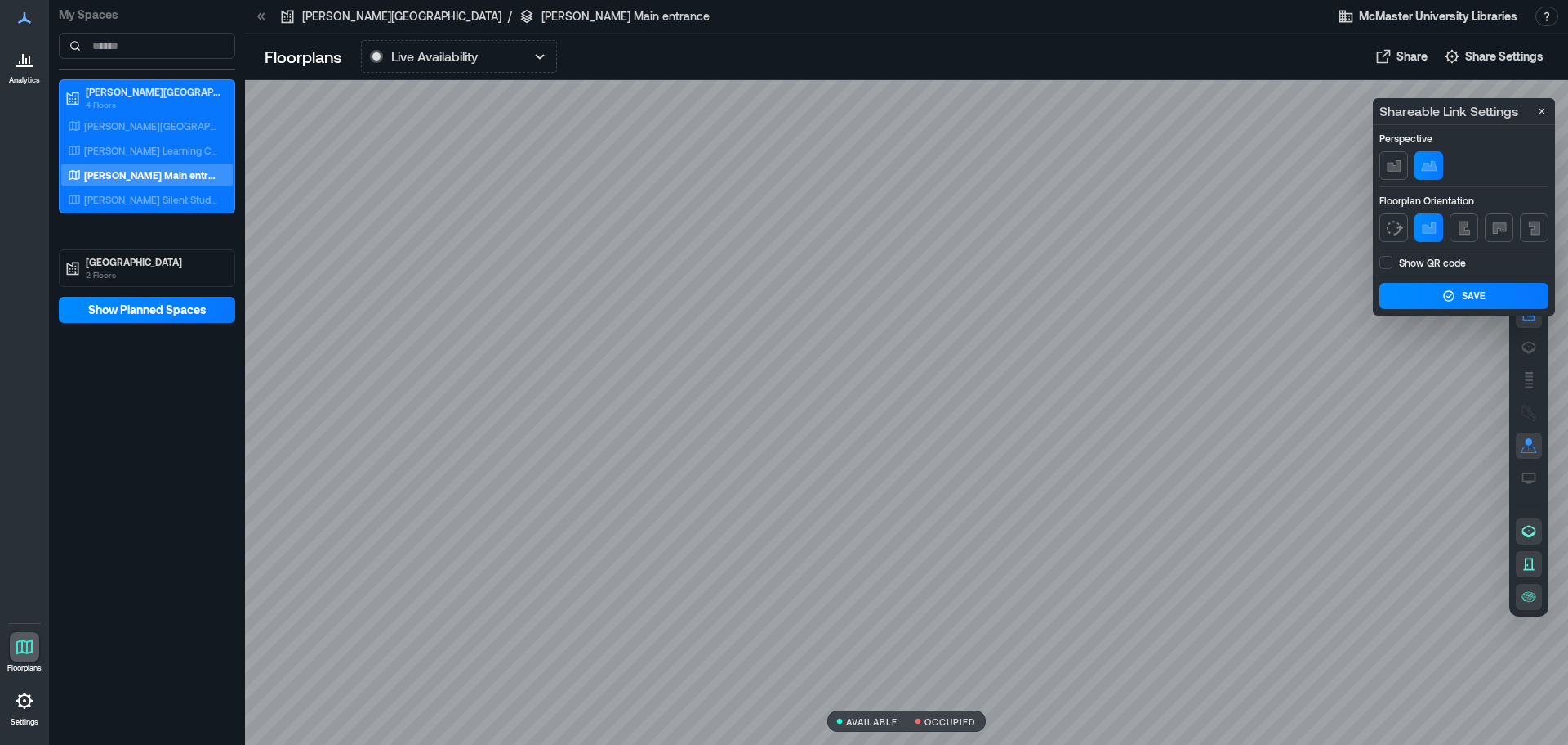
click at [1293, 143] on div at bounding box center [906, 412] width 1323 height 664
click at [1356, 243] on div at bounding box center [906, 412] width 1323 height 664
click at [1407, 407] on div at bounding box center [906, 412] width 1323 height 664
click at [1542, 110] on icon "Close" at bounding box center [1542, 112] width 13 height 13
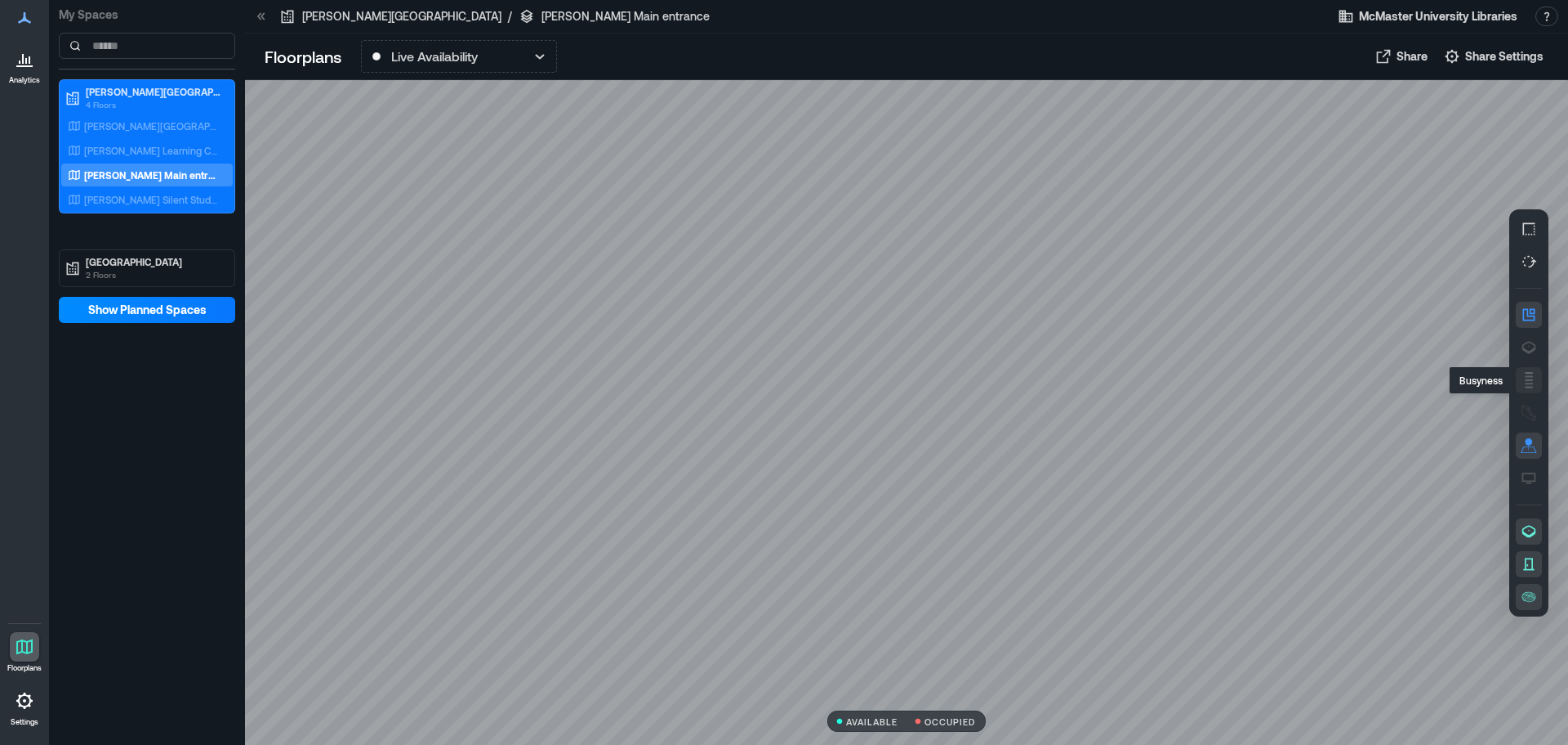
click at [1529, 377] on rect "button" at bounding box center [1529, 376] width 8 height 2
click at [1523, 377] on icon "button" at bounding box center [1529, 380] width 16 height 16
click at [1527, 369] on button "button" at bounding box center [1529, 380] width 26 height 26
click at [1533, 476] on icon "button" at bounding box center [1529, 478] width 16 height 16
click at [1533, 530] on icon "button" at bounding box center [1529, 531] width 16 height 16
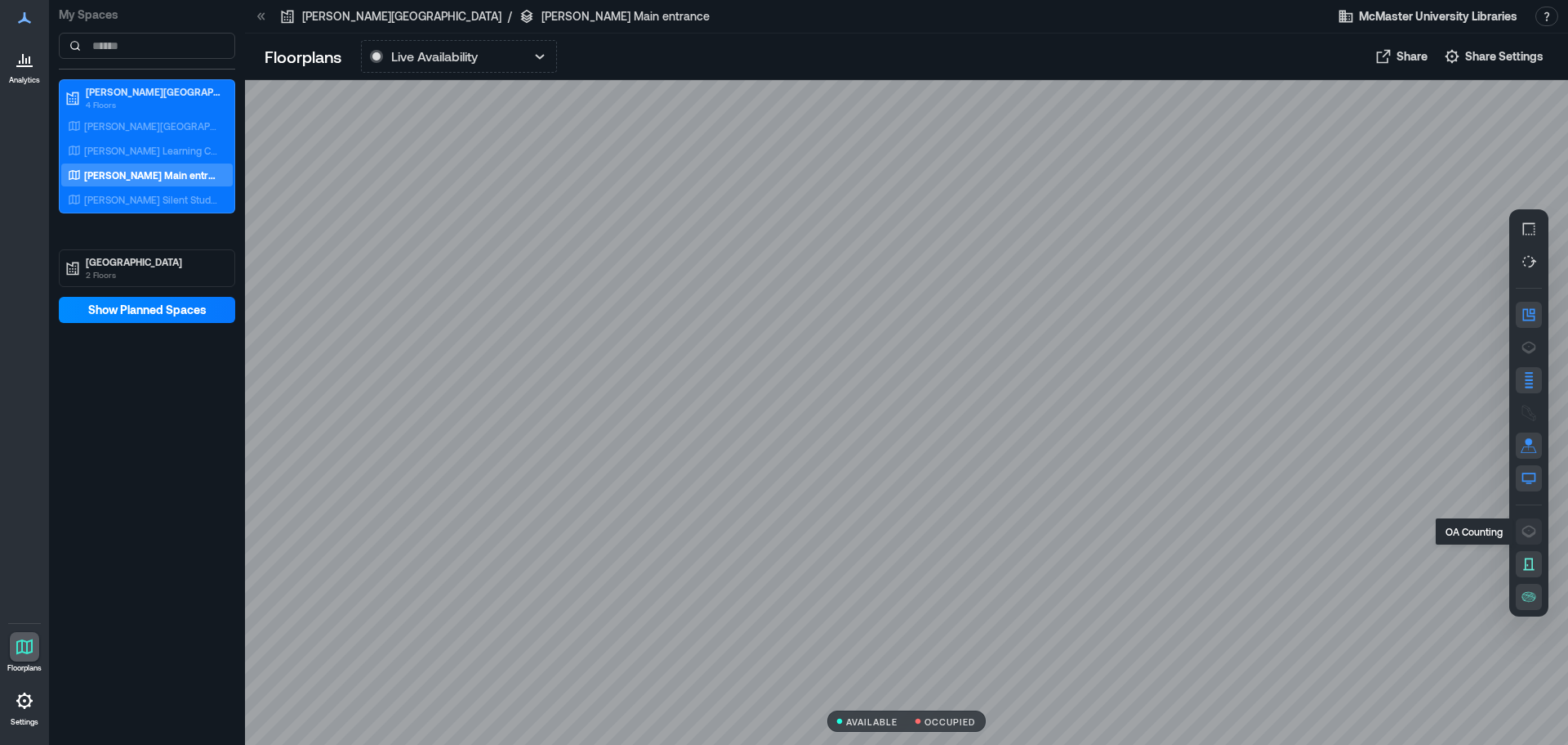
click at [1529, 535] on icon "button" at bounding box center [1529, 530] width 13 height 13
click at [470, 57] on p "Live Availability" at bounding box center [434, 56] width 87 height 19
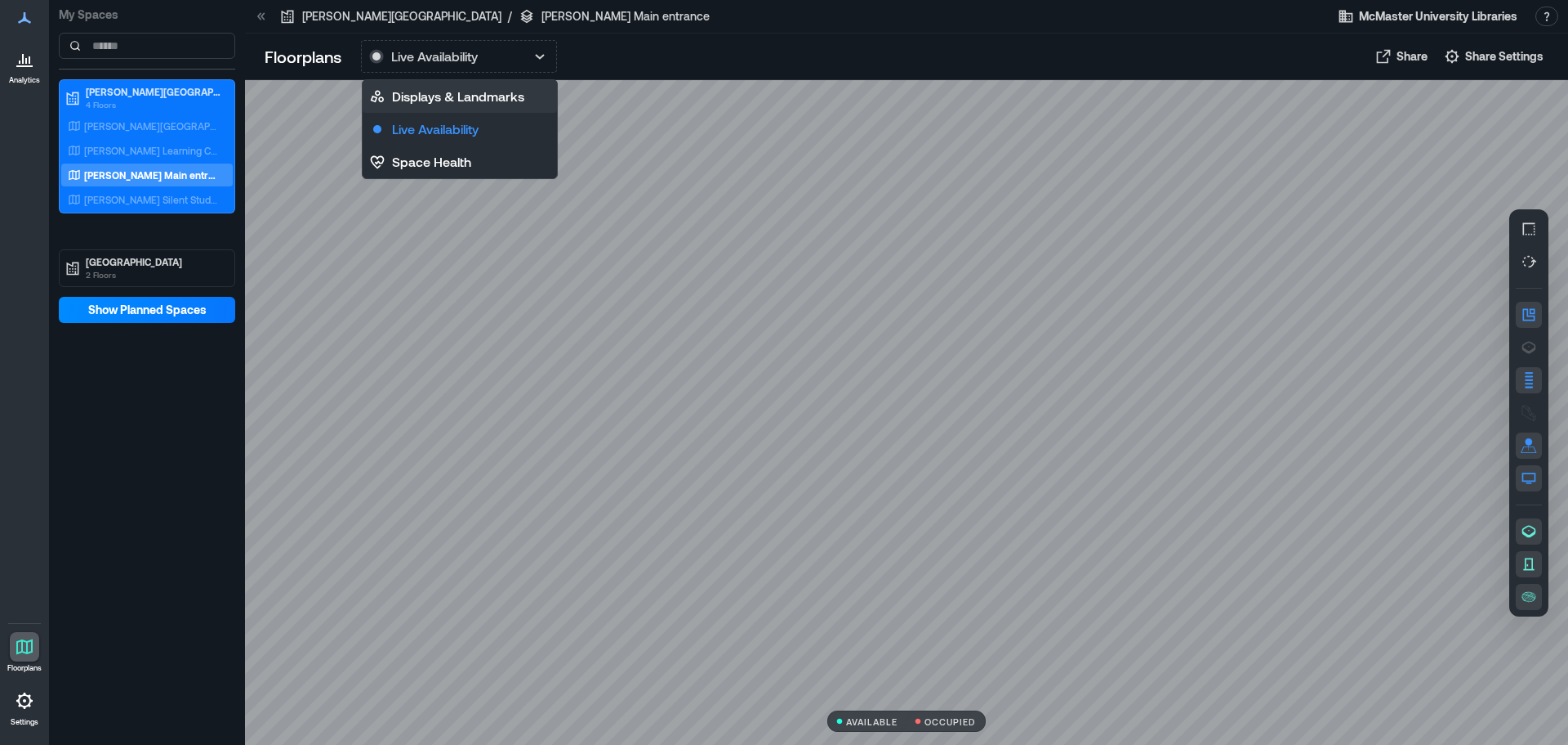
click at [454, 92] on p "Displays & Landmarks" at bounding box center [457, 96] width 132 height 19
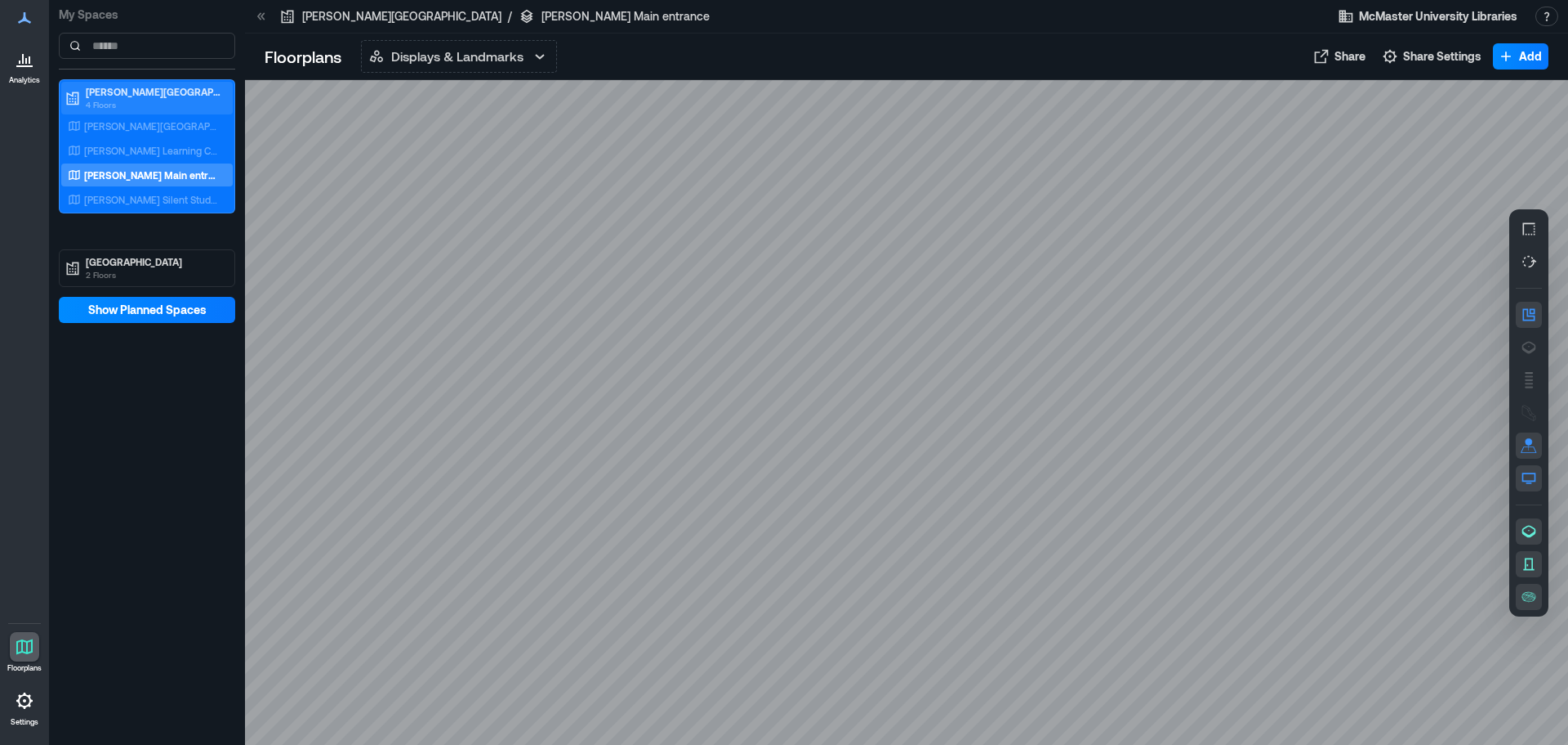
click at [99, 88] on p "[PERSON_NAME][GEOGRAPHIC_DATA]" at bounding box center [154, 92] width 137 height 13
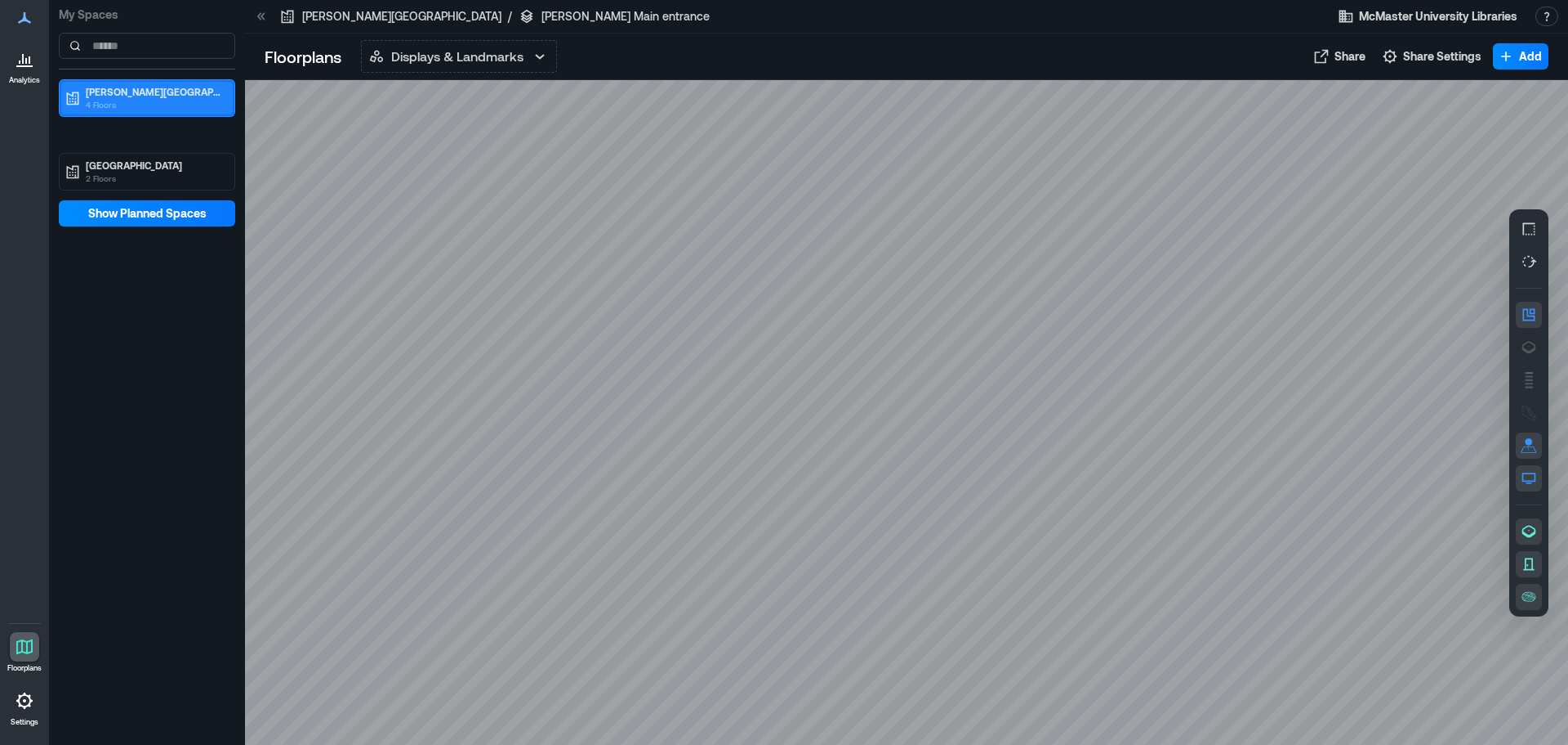
click at [153, 101] on p "4 Floors" at bounding box center [154, 105] width 137 height 13
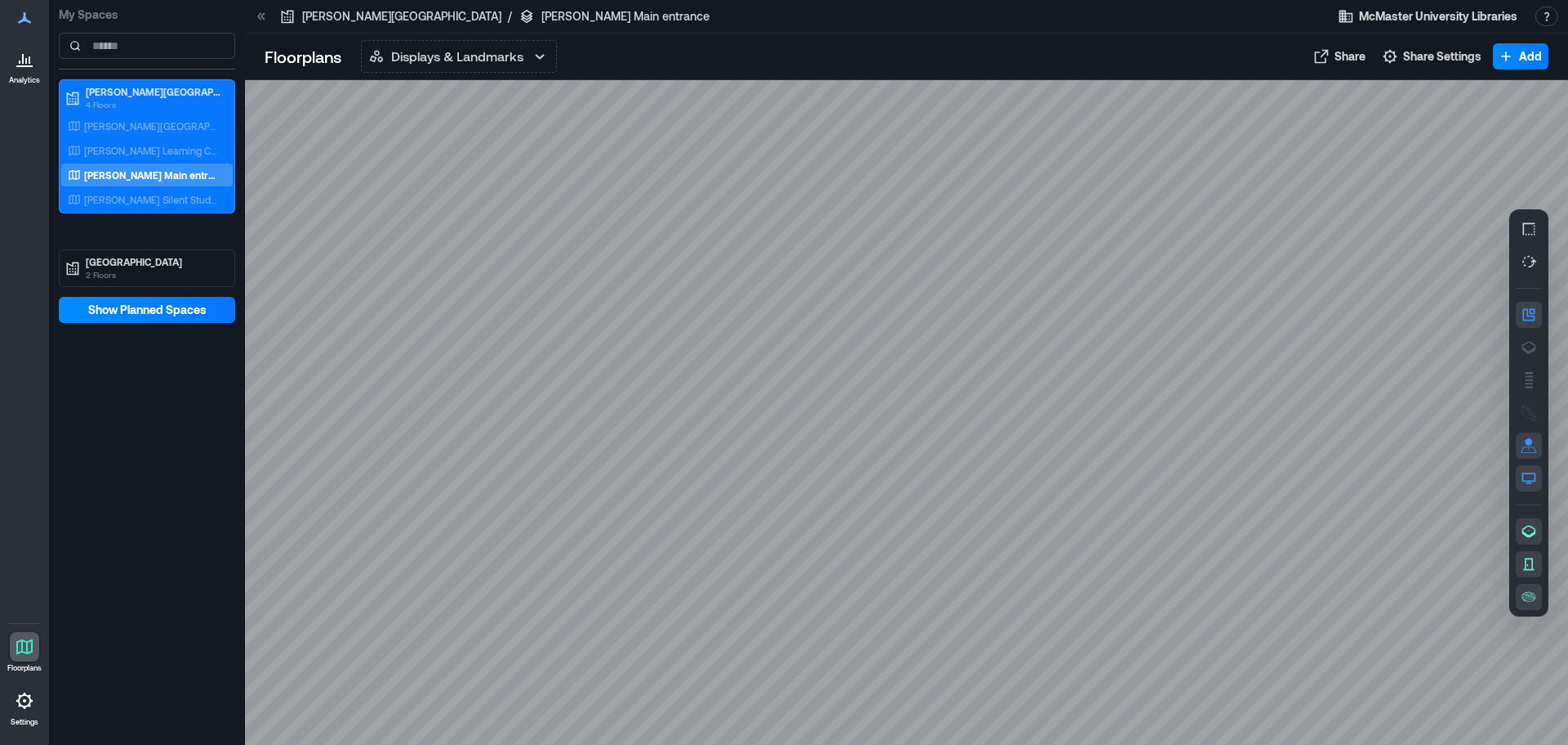
click at [541, 14] on p "[PERSON_NAME] Main entrance" at bounding box center [625, 15] width 169 height 16
click at [1534, 385] on icon "button" at bounding box center [1529, 380] width 16 height 16
click at [111, 151] on p "[PERSON_NAME] Learning Commons" at bounding box center [151, 150] width 136 height 13
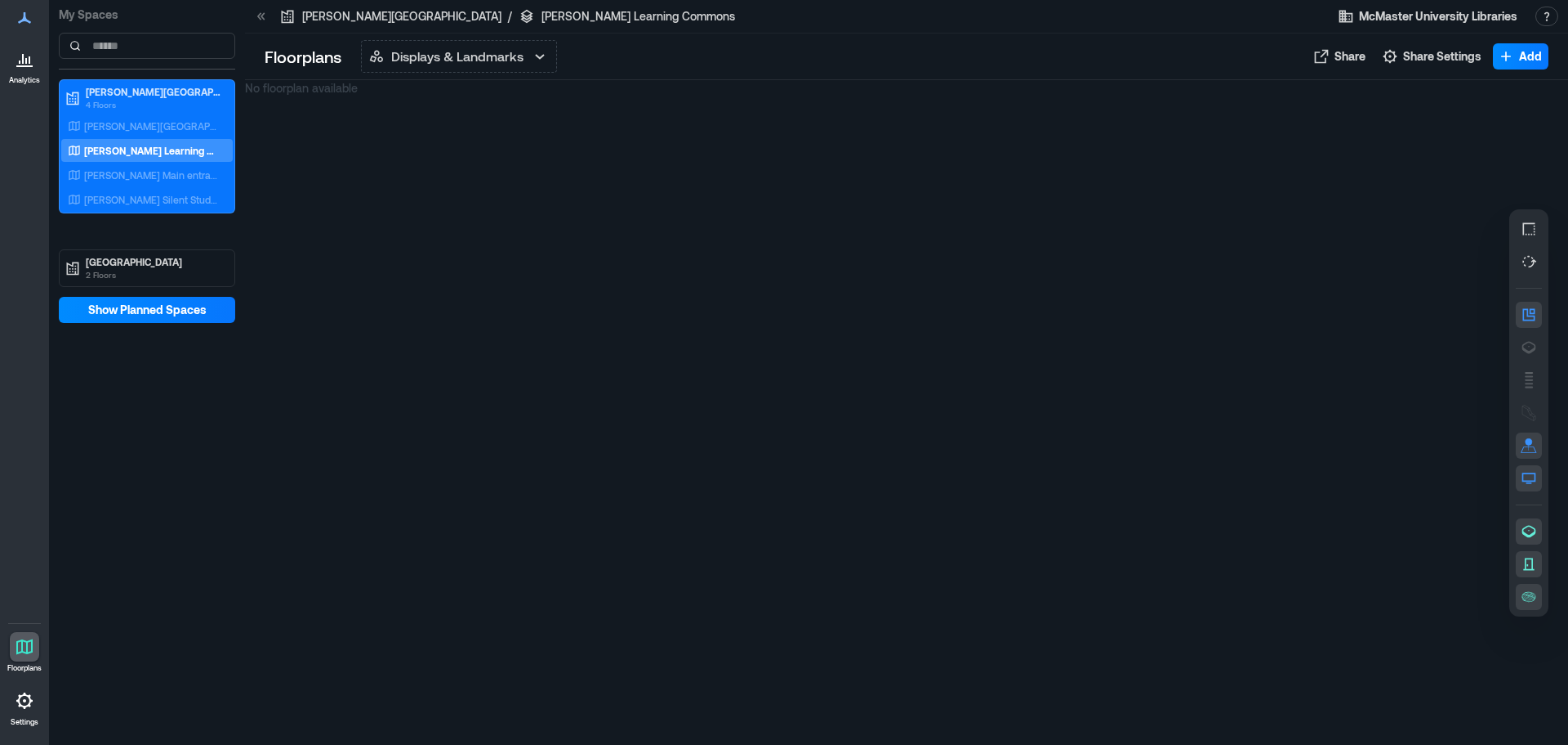
click at [25, 687] on div at bounding box center [24, 700] width 30 height 30
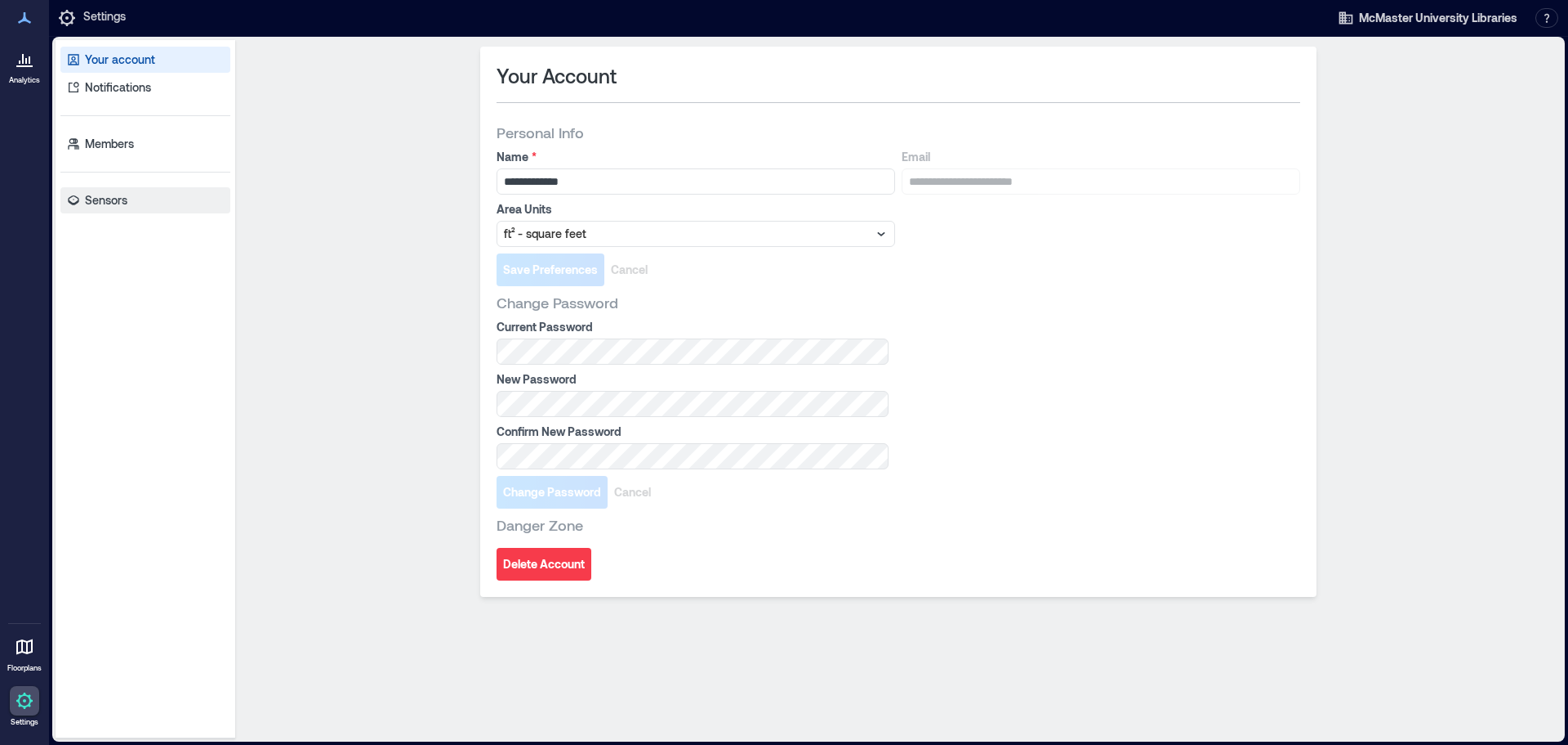
click at [102, 197] on p "Sensors" at bounding box center [106, 200] width 42 height 16
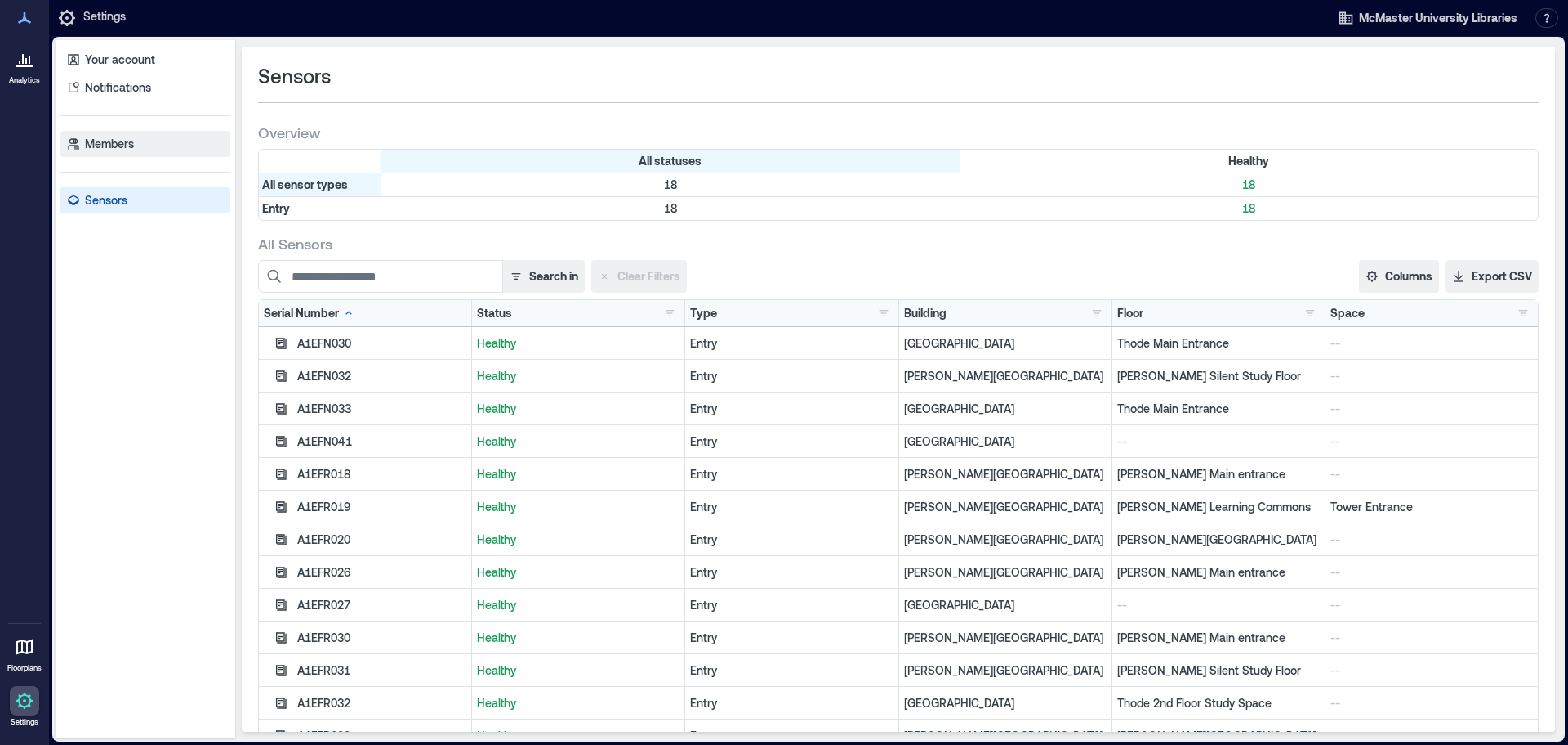
click at [101, 144] on p "Members" at bounding box center [109, 144] width 49 height 16
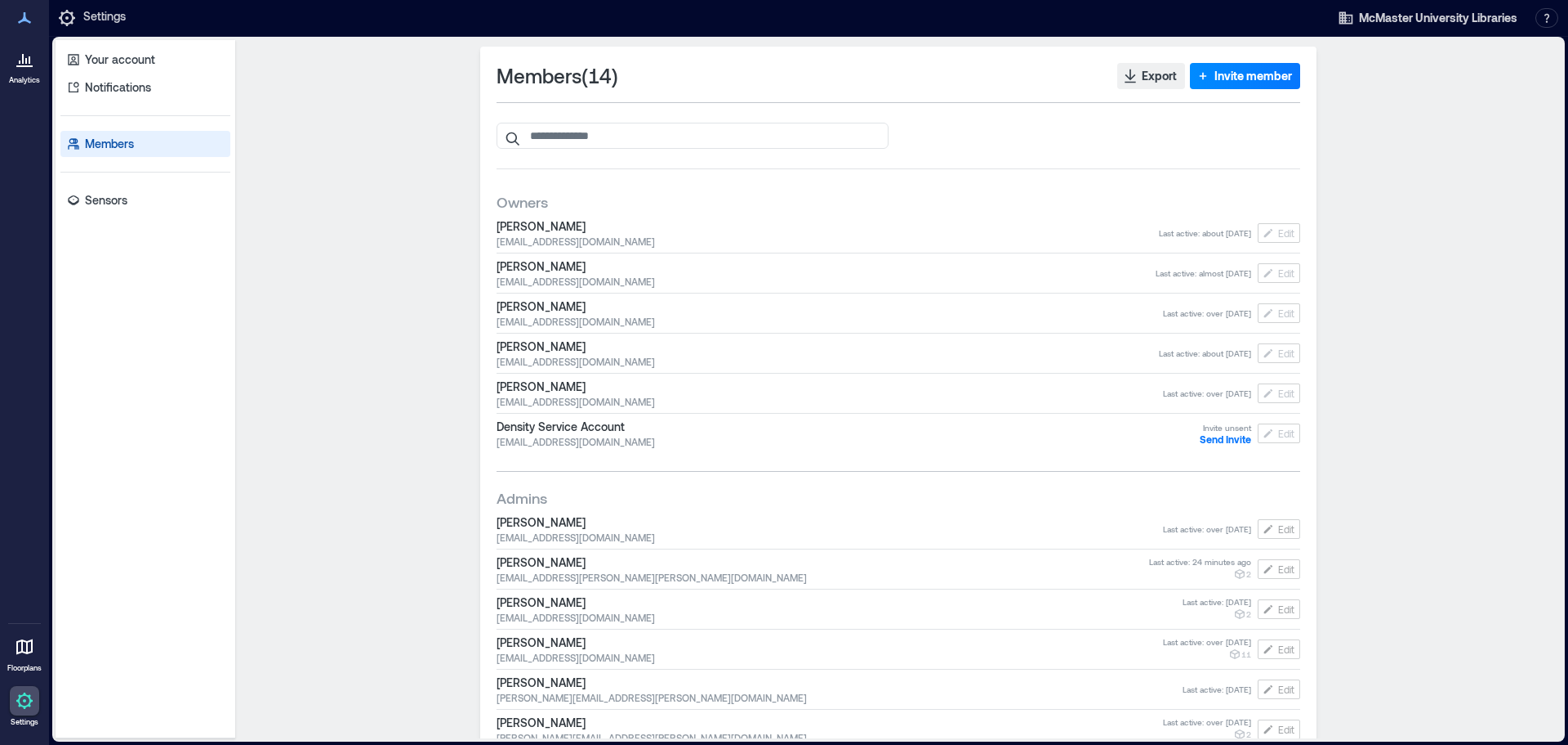
click at [95, 19] on p "Settings" at bounding box center [104, 17] width 42 height 19
click at [30, 62] on icon at bounding box center [30, 61] width 2 height 8
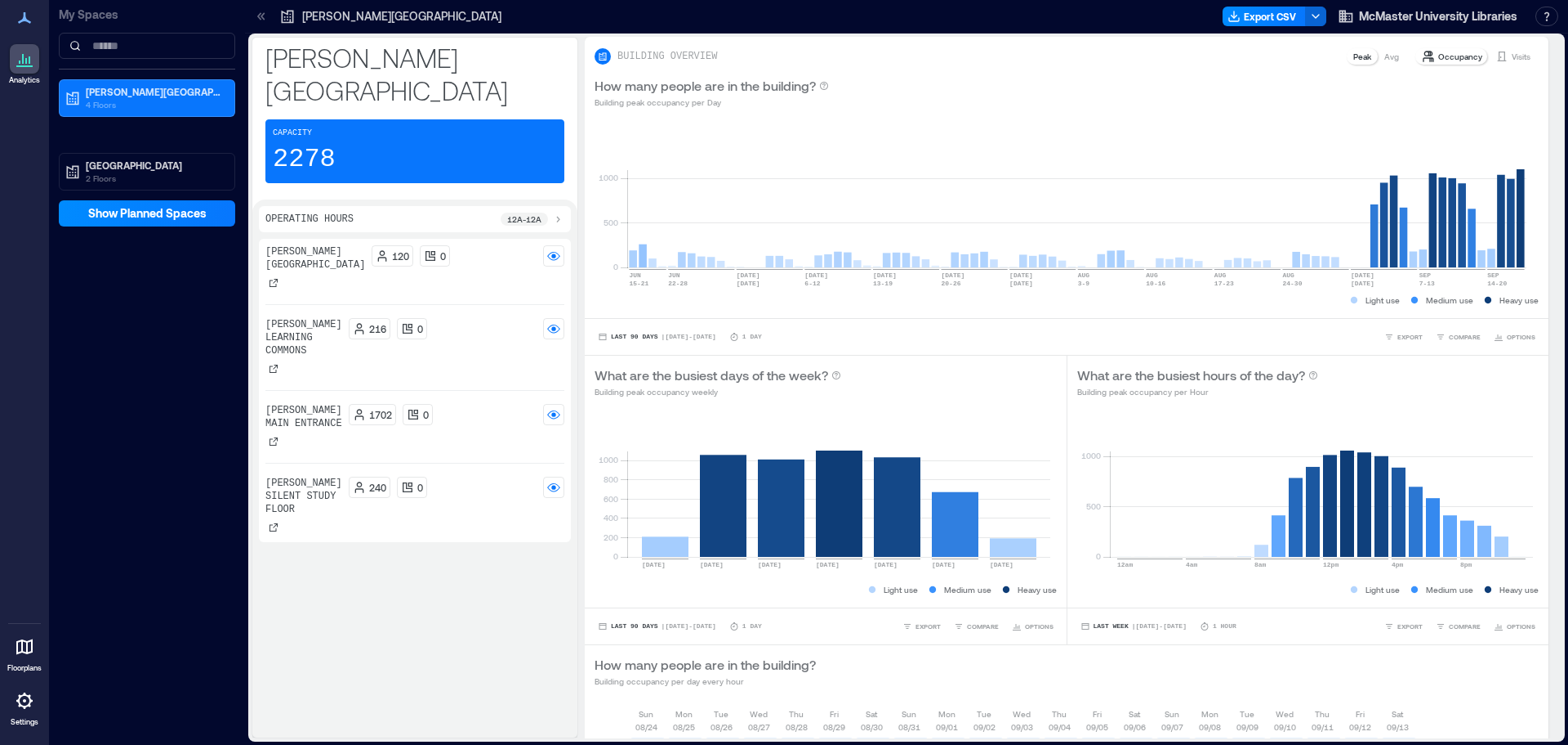
click at [109, 13] on p "My Spaces" at bounding box center [146, 14] width 176 height 16
